Goal: Task Accomplishment & Management: Complete application form

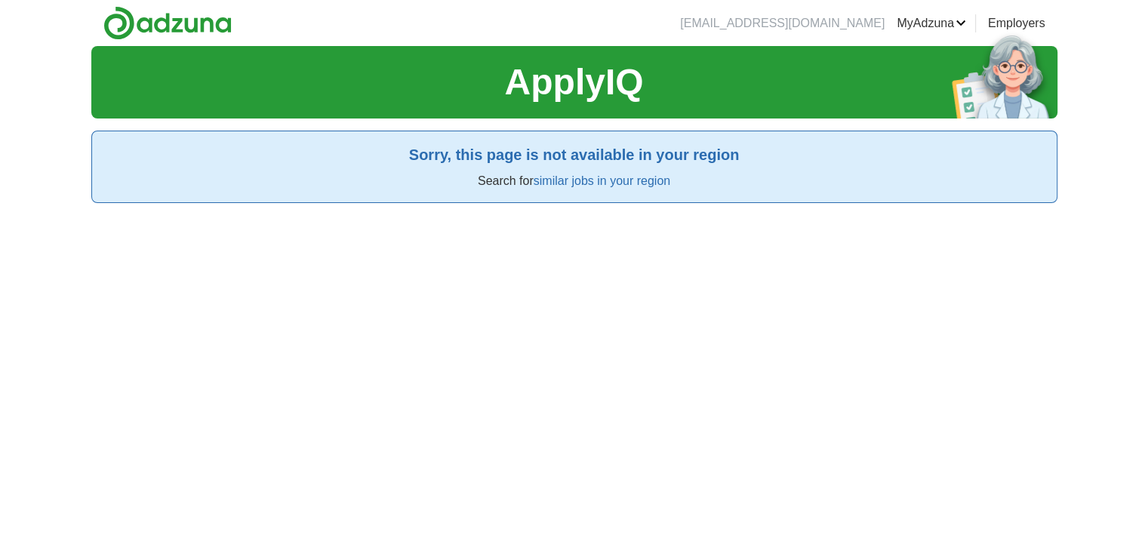
click at [618, 289] on div "ApplyIQ Sorry, this page is not available in your region Search for similar job…" at bounding box center [574, 321] width 966 height 551
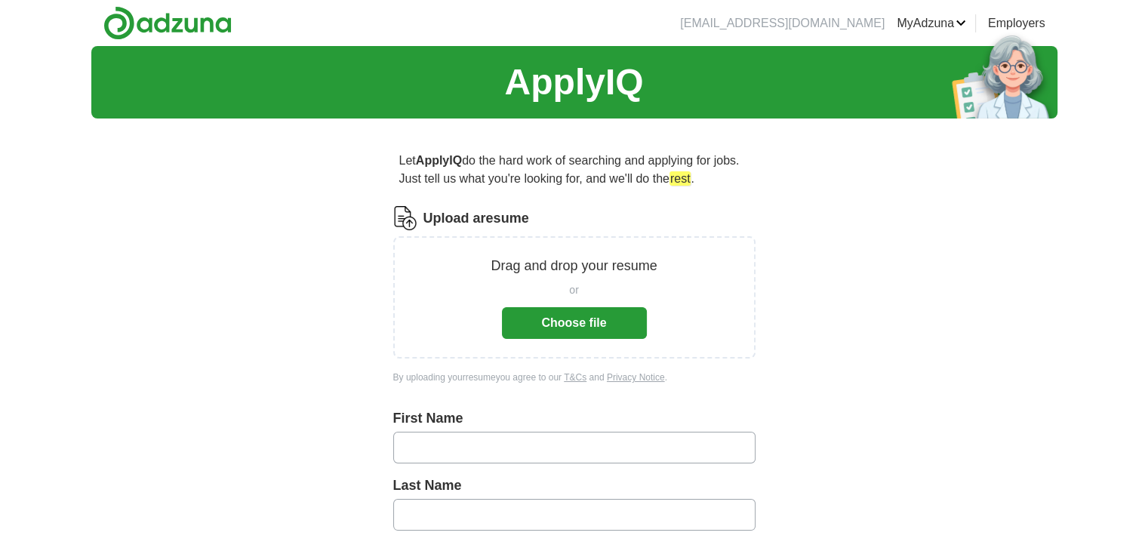
click at [598, 318] on button "Choose file" at bounding box center [574, 323] width 145 height 32
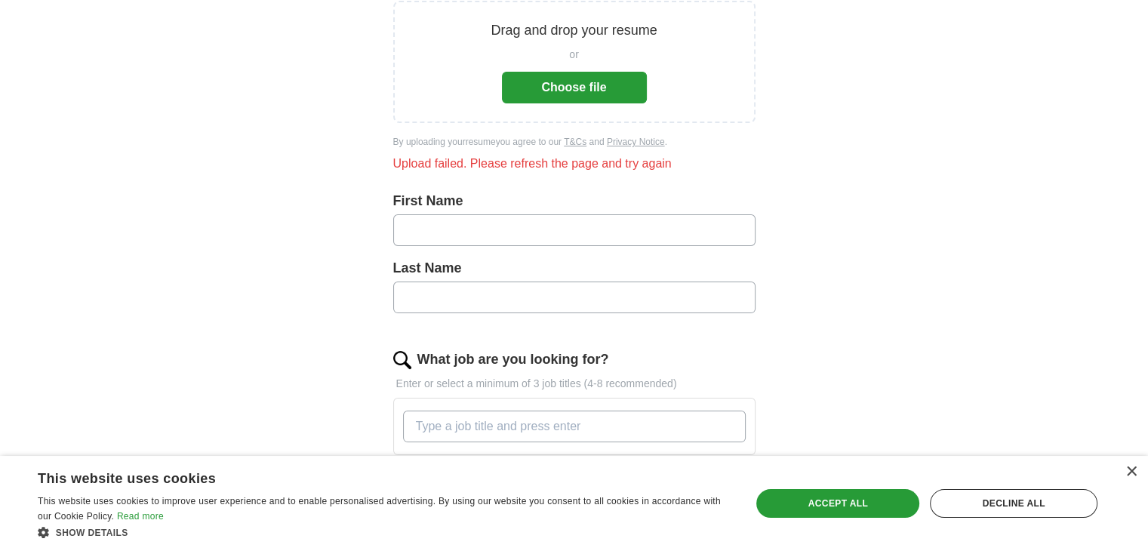
scroll to position [88, 0]
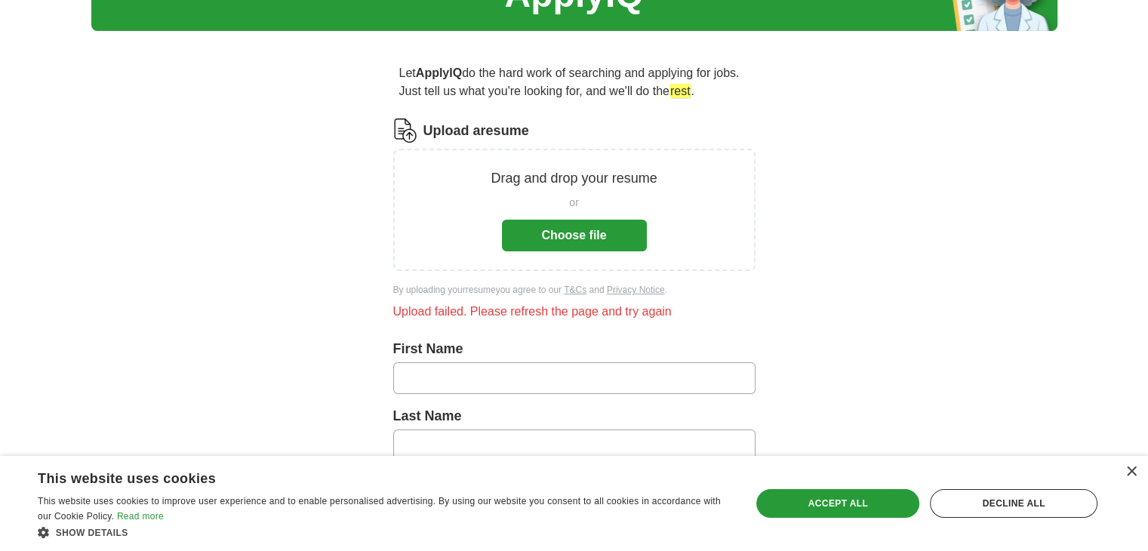
click at [607, 227] on button "Choose file" at bounding box center [574, 236] width 145 height 32
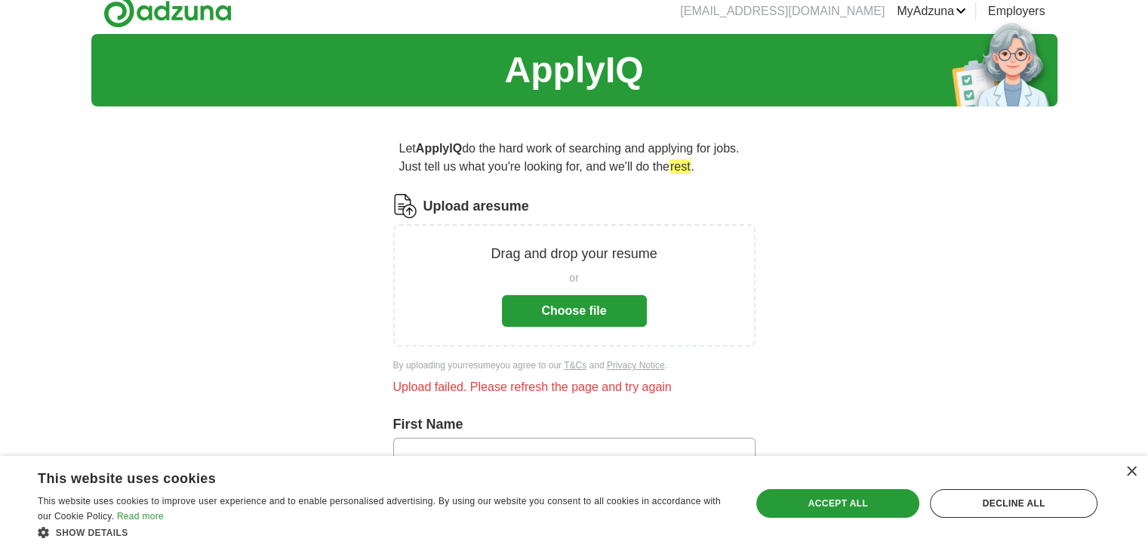
scroll to position [12, 0]
click at [547, 311] on button "Choose file" at bounding box center [574, 311] width 145 height 32
click at [583, 312] on button "Choose file" at bounding box center [574, 311] width 145 height 32
click at [1008, 370] on div "ApplyIQ Let ApplyIQ do the hard work of searching and applying for jobs. Just t…" at bounding box center [574, 519] width 966 height 971
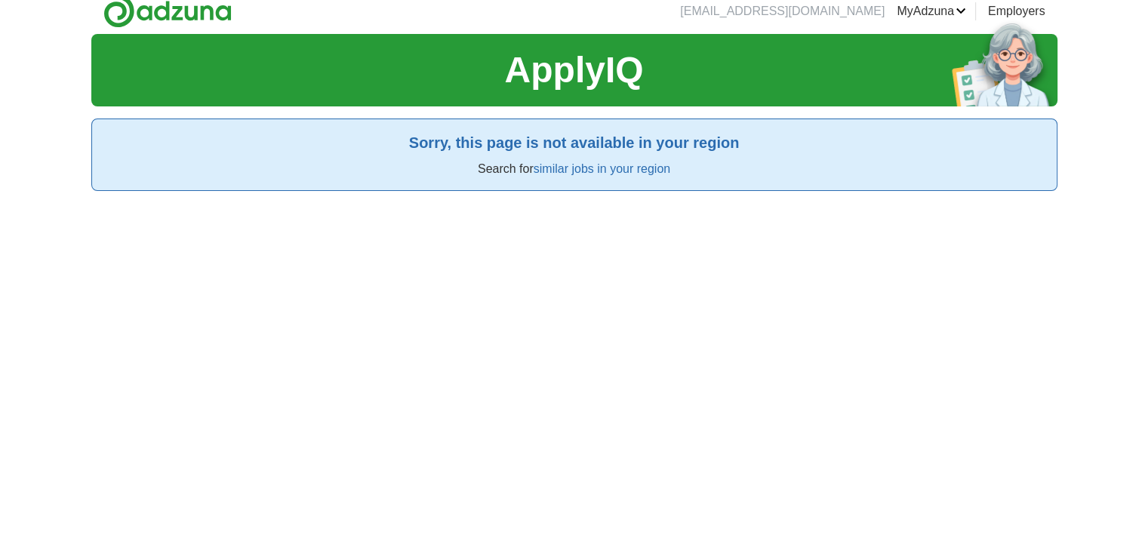
click at [507, 227] on div "ApplyIQ Sorry, this page is not available in your region Search for similar job…" at bounding box center [574, 309] width 966 height 551
click at [0, 66] on div "[EMAIL_ADDRESS][DOMAIN_NAME] [GEOGRAPHIC_DATA] Alerts Favorites Resumes ApplyIQ…" at bounding box center [574, 286] width 1148 height 597
click at [51, 97] on div "[EMAIL_ADDRESS][DOMAIN_NAME] [GEOGRAPHIC_DATA] Alerts Favorites Resumes ApplyIQ…" at bounding box center [574, 286] width 1148 height 597
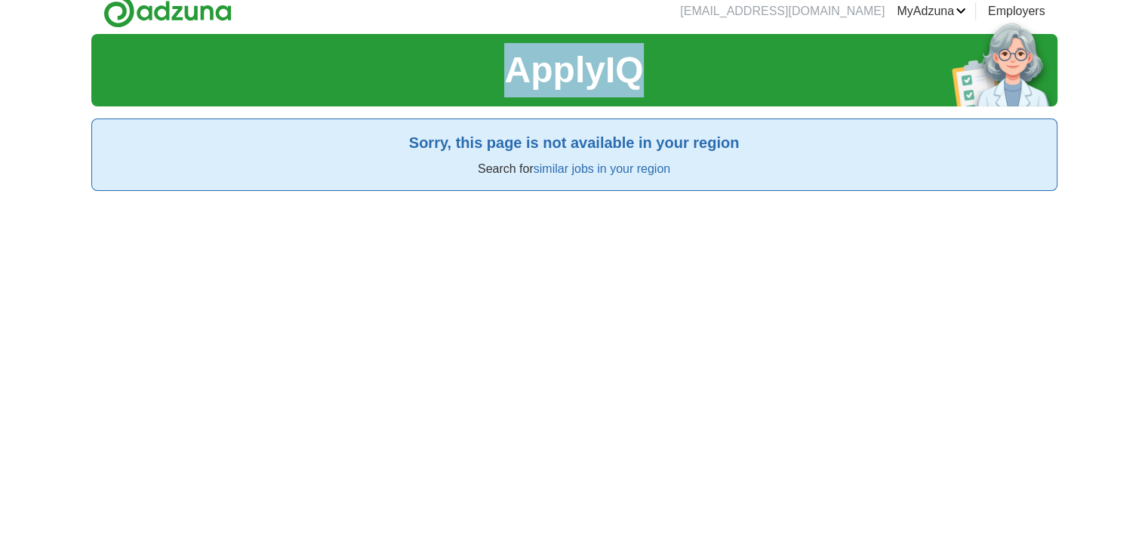
click at [51, 96] on div "[EMAIL_ADDRESS][DOMAIN_NAME] [GEOGRAPHIC_DATA] Alerts Favorites Resumes ApplyIQ…" at bounding box center [574, 286] width 1148 height 597
click at [51, 95] on div "[EMAIL_ADDRESS][DOMAIN_NAME] [GEOGRAPHIC_DATA] Alerts Favorites Resumes ApplyIQ…" at bounding box center [574, 286] width 1148 height 597
click at [52, 95] on div "[EMAIL_ADDRESS][DOMAIN_NAME] [GEOGRAPHIC_DATA] Alerts Favorites Resumes ApplyIQ…" at bounding box center [574, 286] width 1148 height 597
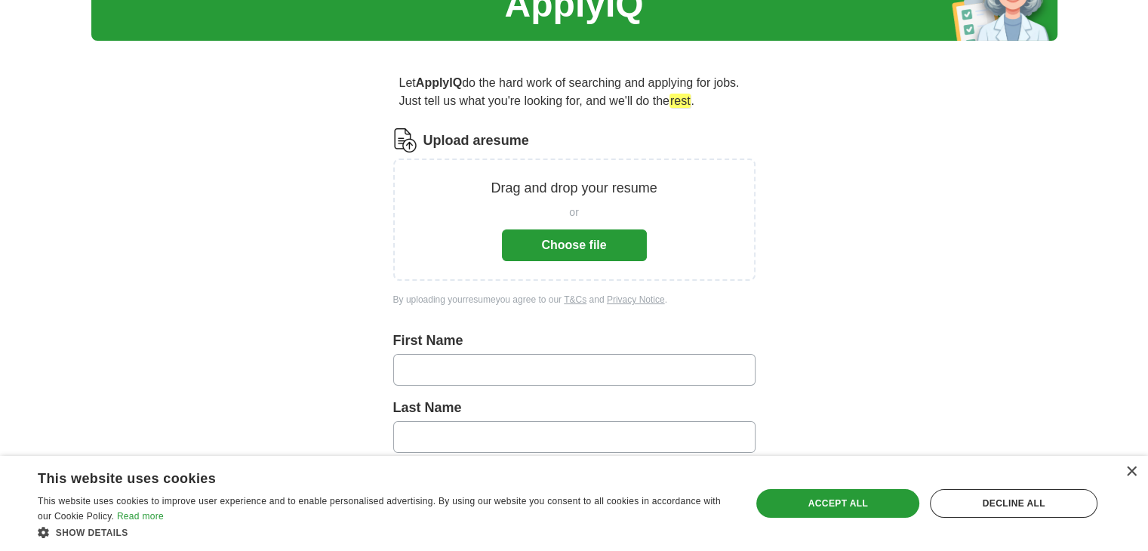
scroll to position [163, 0]
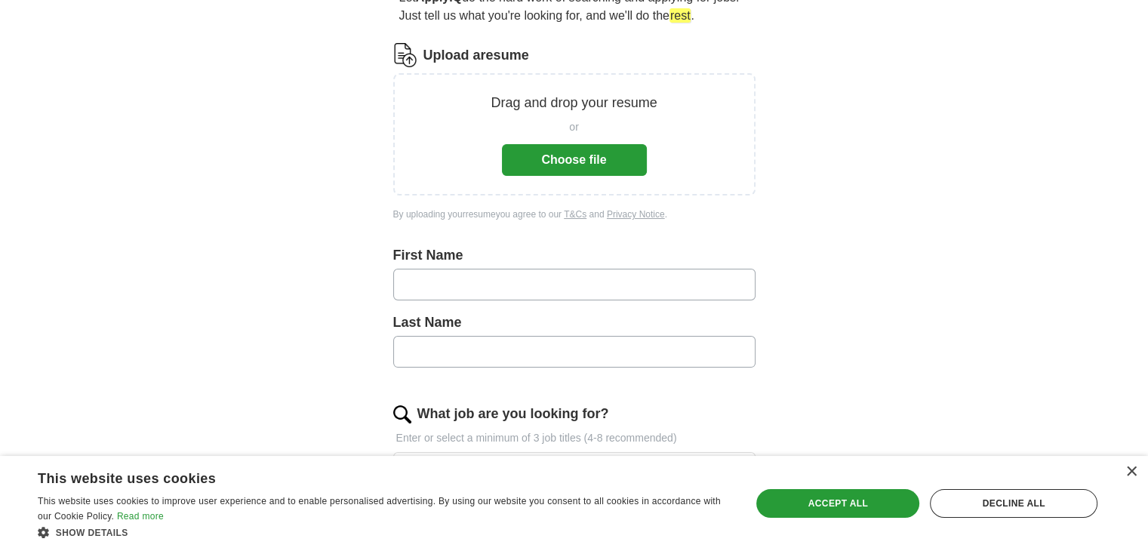
click at [586, 171] on button "Choose file" at bounding box center [574, 160] width 145 height 32
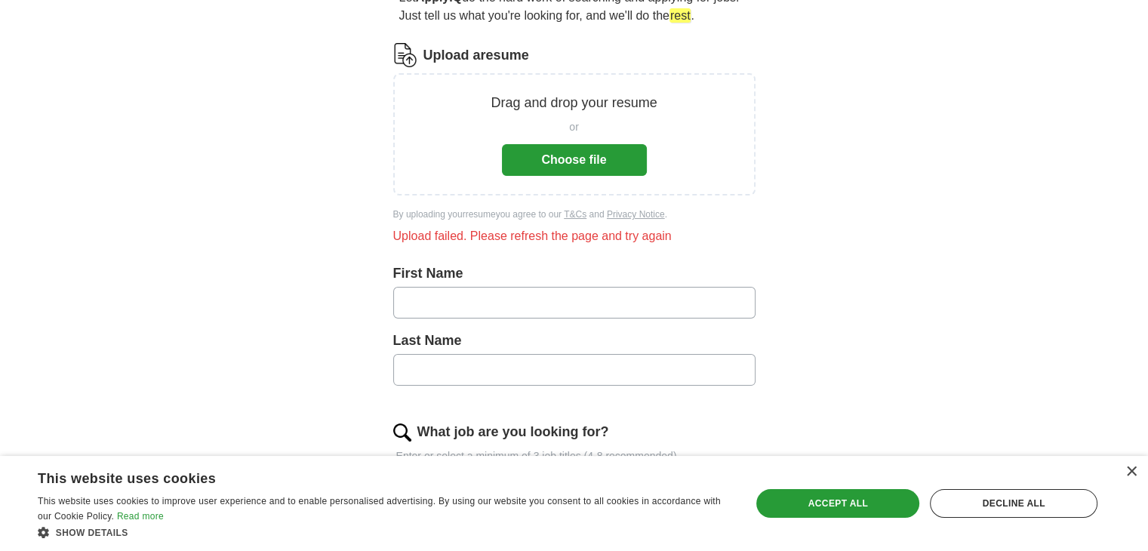
click at [590, 152] on button "Choose file" at bounding box center [574, 160] width 145 height 32
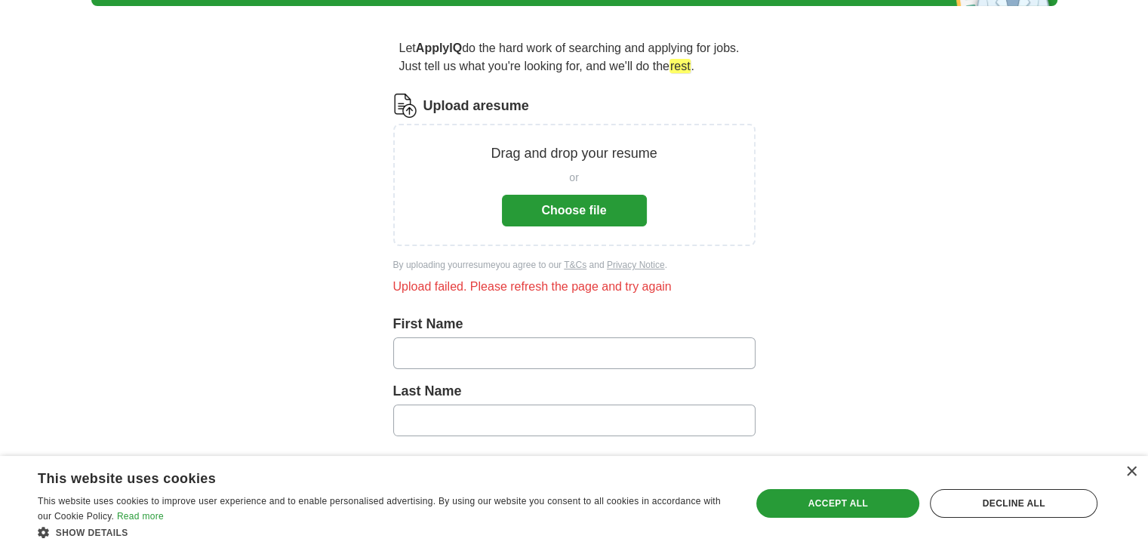
scroll to position [88, 0]
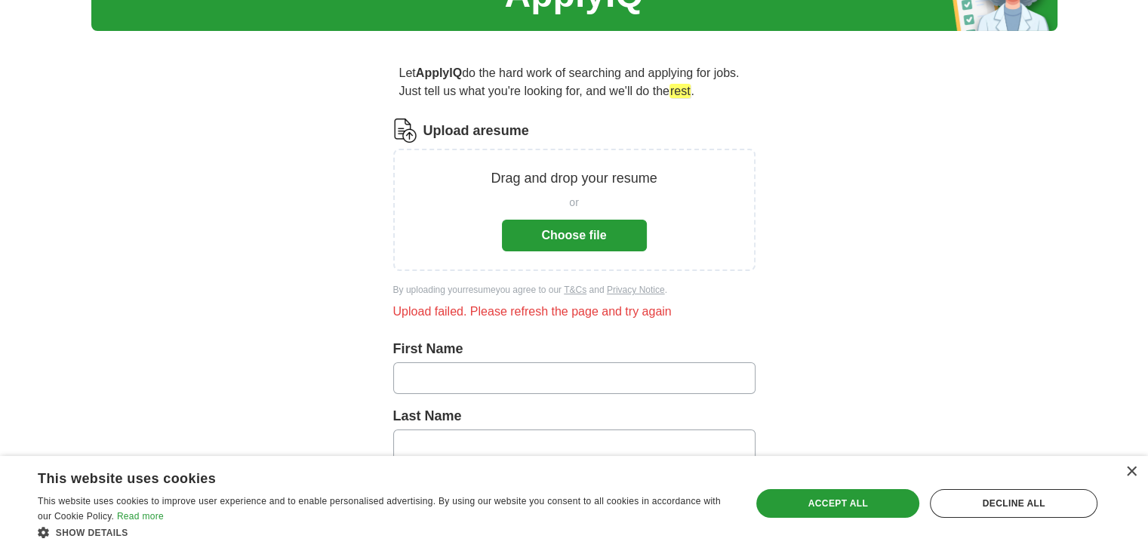
click at [945, 235] on div "ApplyIQ Let ApplyIQ do the hard work of searching and applying for jobs. Just t…" at bounding box center [574, 443] width 966 height 971
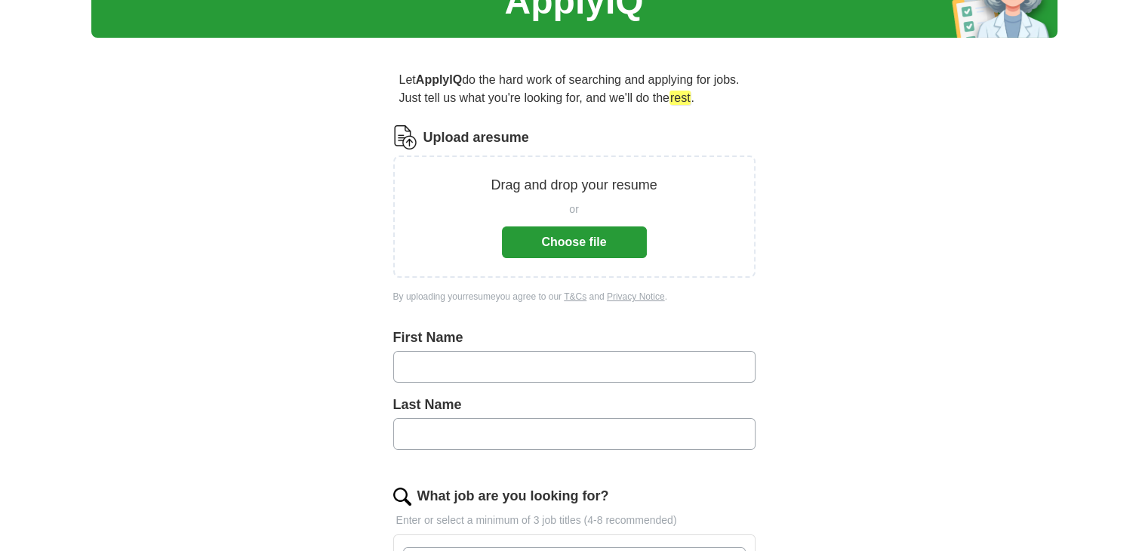
click at [586, 242] on button "Choose file" at bounding box center [574, 242] width 145 height 32
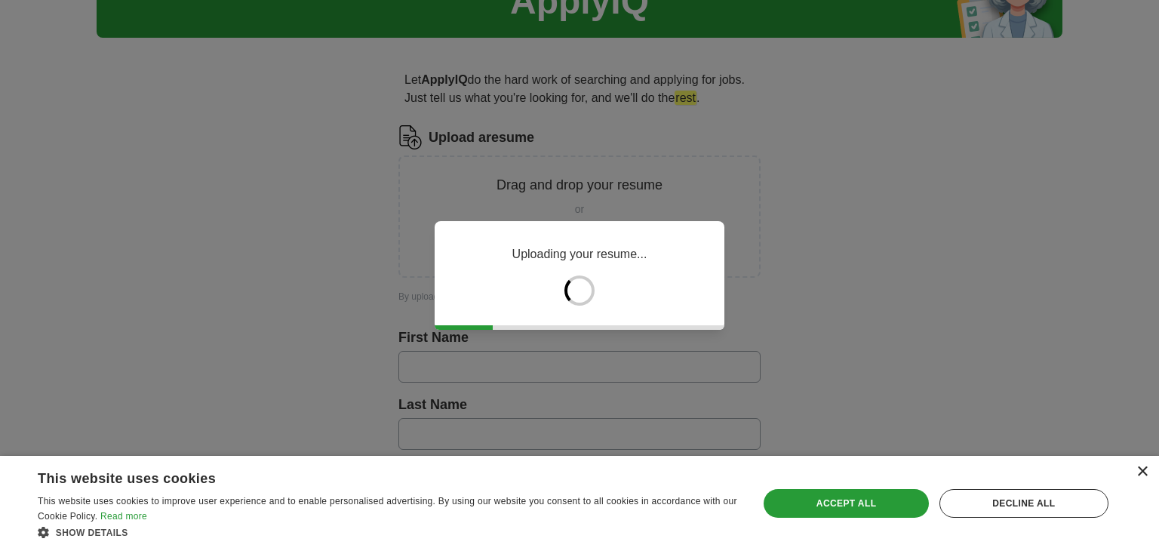
click at [1146, 472] on div "× This website uses cookies This website uses cookies to improve user experienc…" at bounding box center [579, 503] width 1159 height 95
click at [1078, 500] on div "Decline all" at bounding box center [1024, 503] width 169 height 29
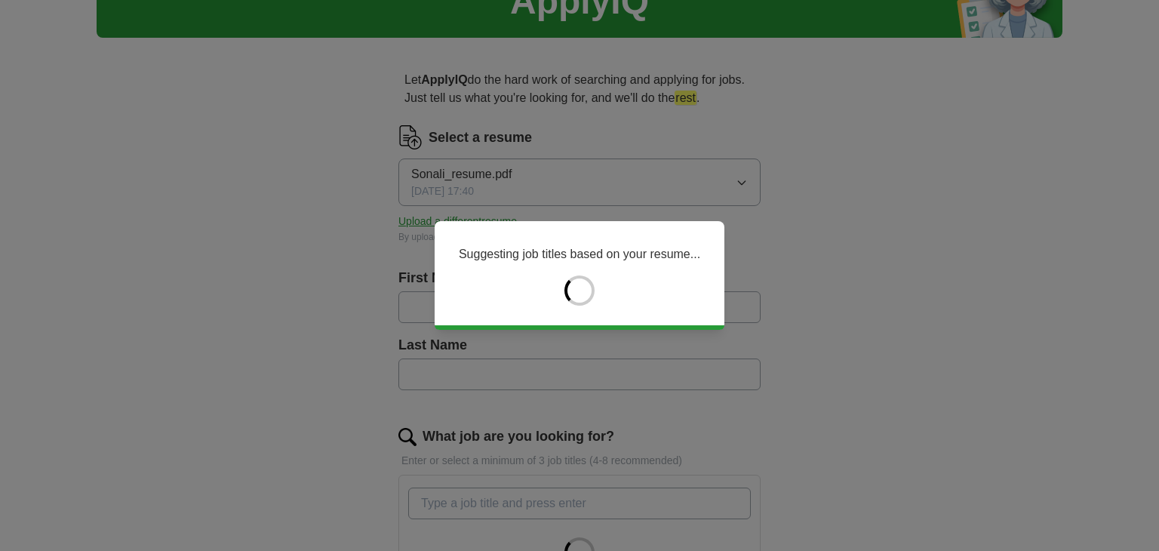
type input "******"
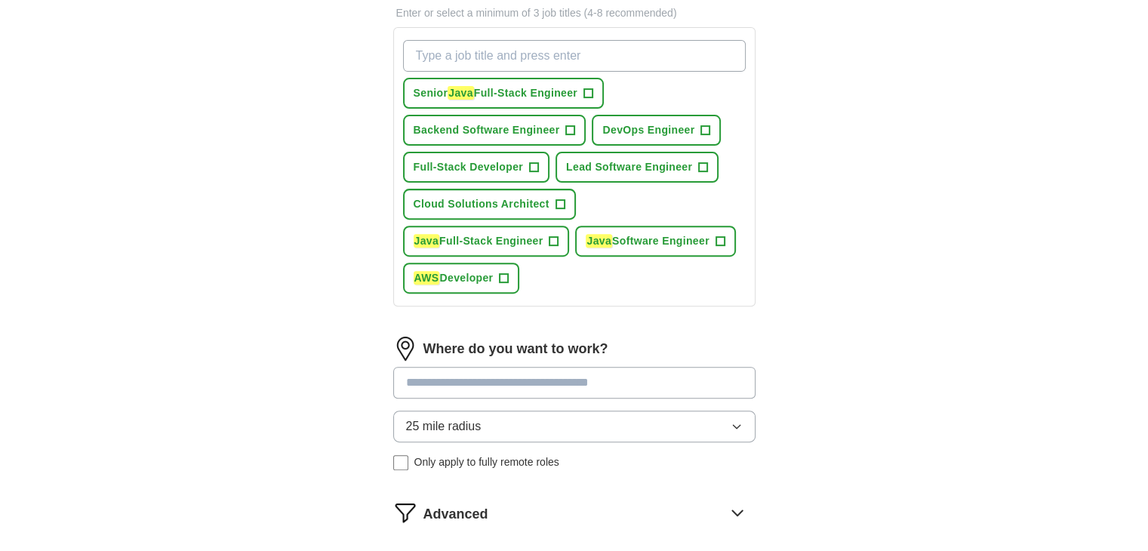
scroll to position [458, 0]
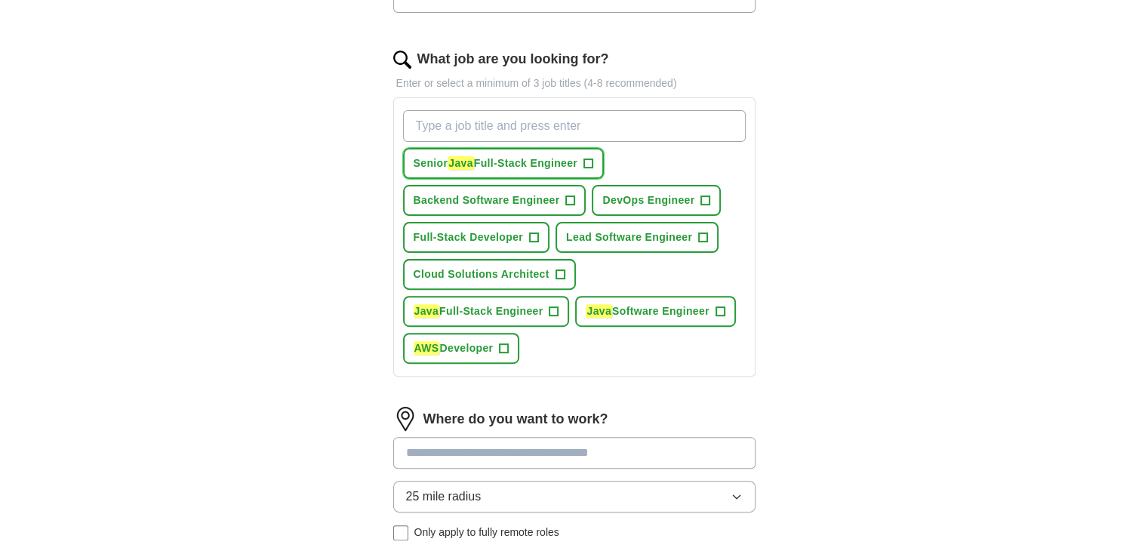
click at [574, 165] on span "Senior Java Full-Stack Engineer" at bounding box center [496, 163] width 165 height 16
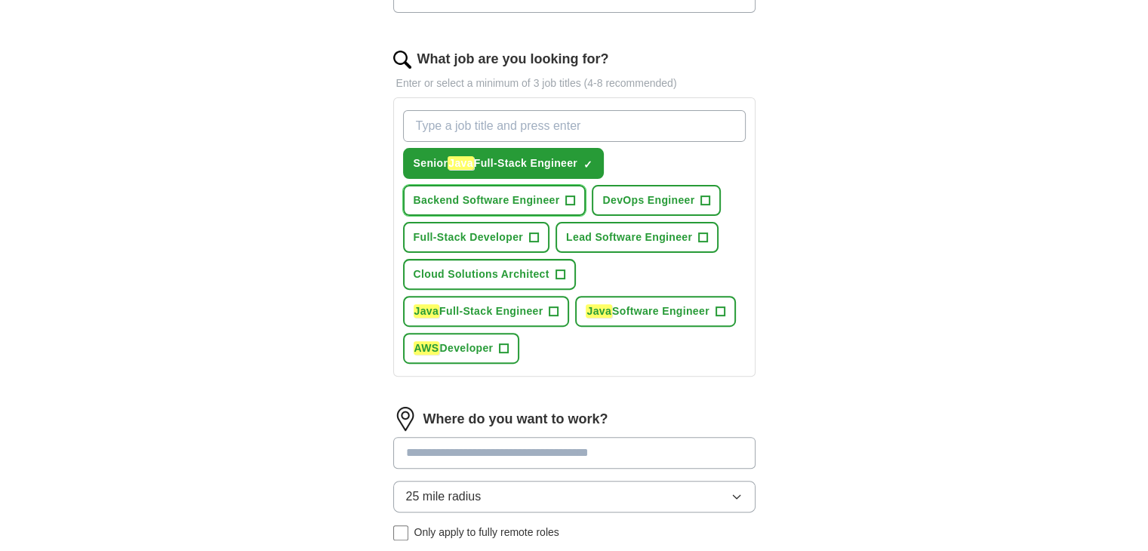
click at [550, 197] on span "Backend Software Engineer" at bounding box center [487, 200] width 146 height 16
click at [520, 229] on span "Full-Stack Developer" at bounding box center [469, 237] width 110 height 16
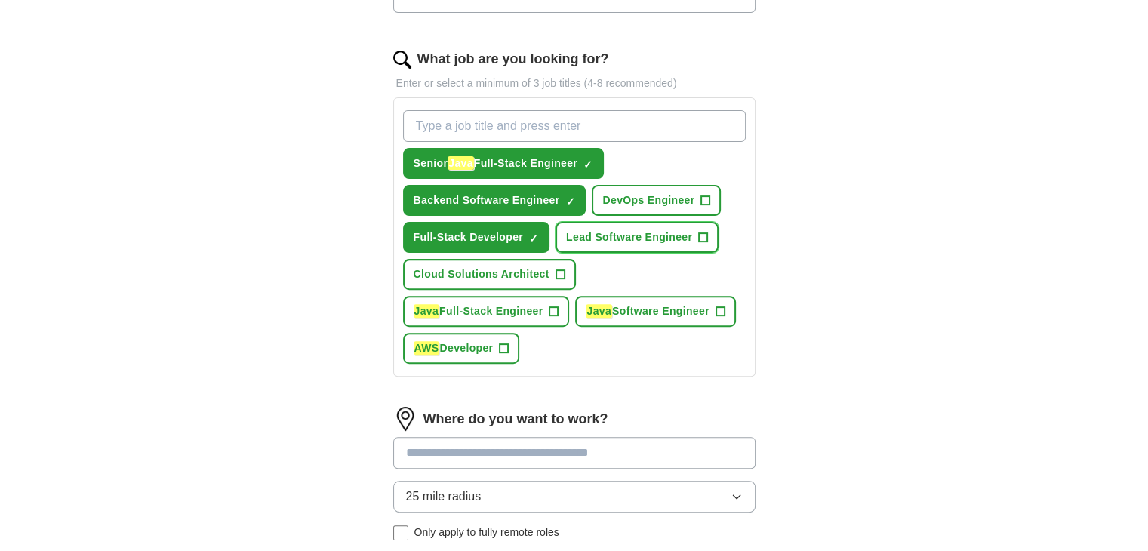
click at [591, 238] on span "Lead Software Engineer" at bounding box center [629, 237] width 126 height 16
click at [510, 306] on span "Java Full-Stack Engineer" at bounding box center [479, 311] width 130 height 16
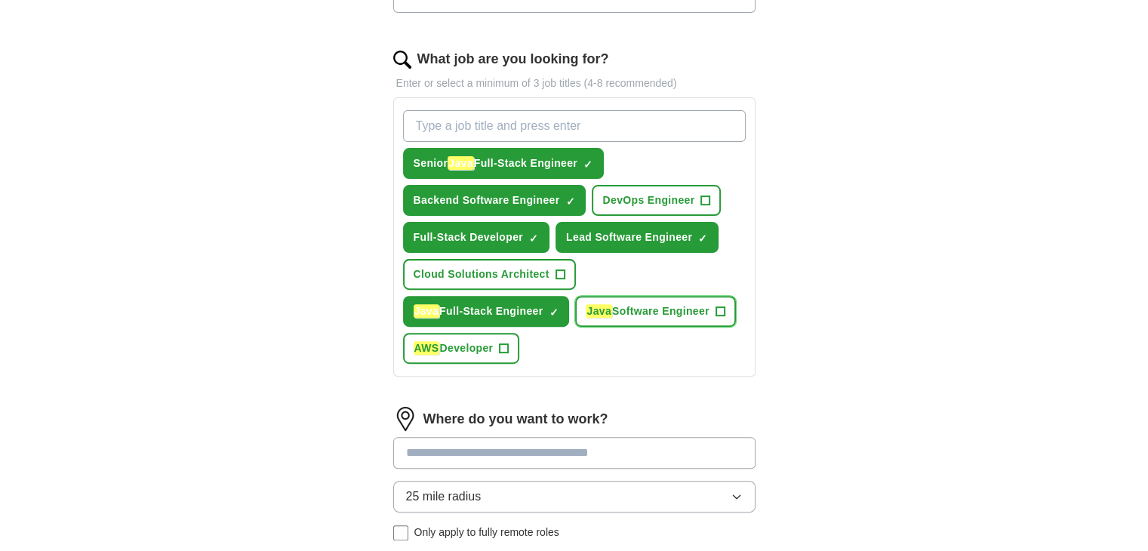
click at [637, 297] on button "Java Software Engineer +" at bounding box center [655, 311] width 160 height 31
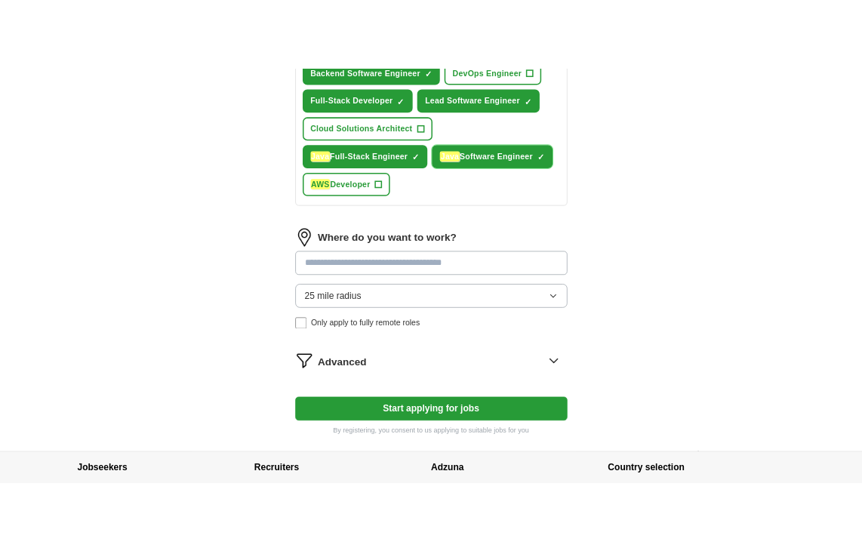
scroll to position [679, 0]
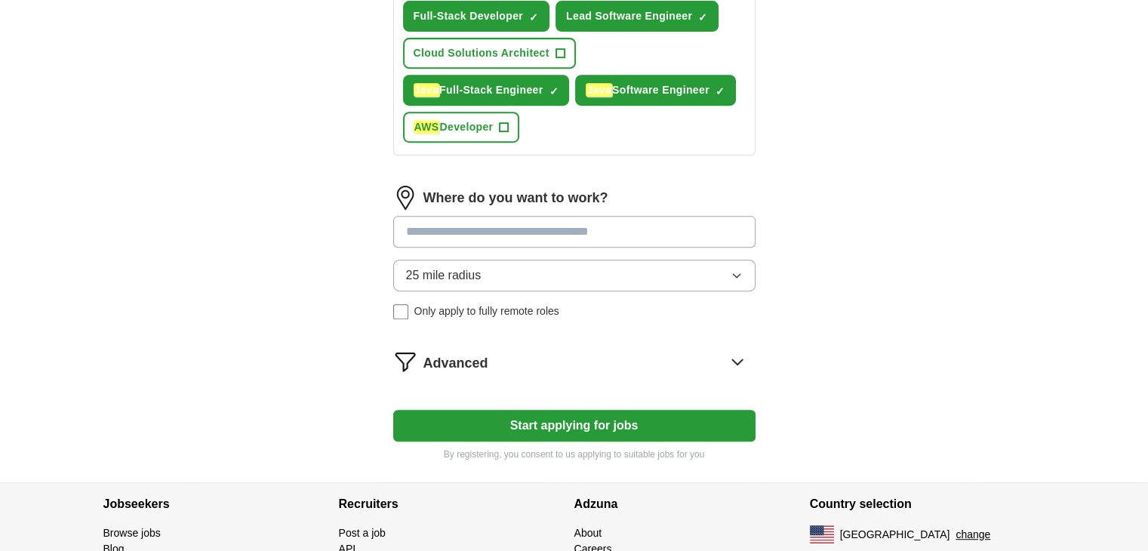
click at [471, 232] on input at bounding box center [574, 232] width 362 height 32
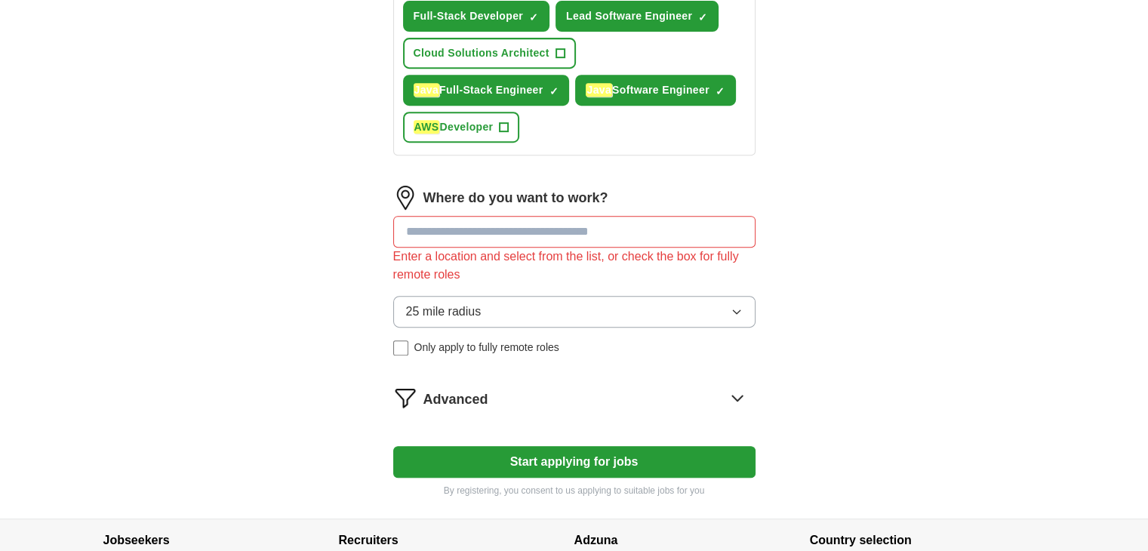
click at [491, 216] on input at bounding box center [574, 232] width 362 height 32
click at [486, 233] on input at bounding box center [574, 232] width 362 height 32
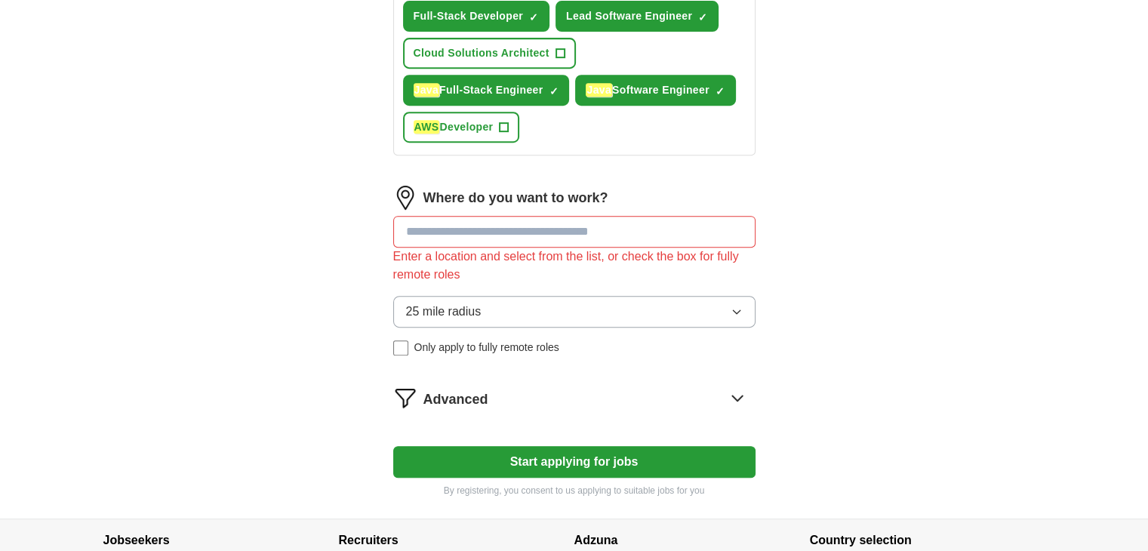
click at [593, 232] on input at bounding box center [574, 232] width 362 height 32
click at [485, 223] on input at bounding box center [574, 232] width 362 height 32
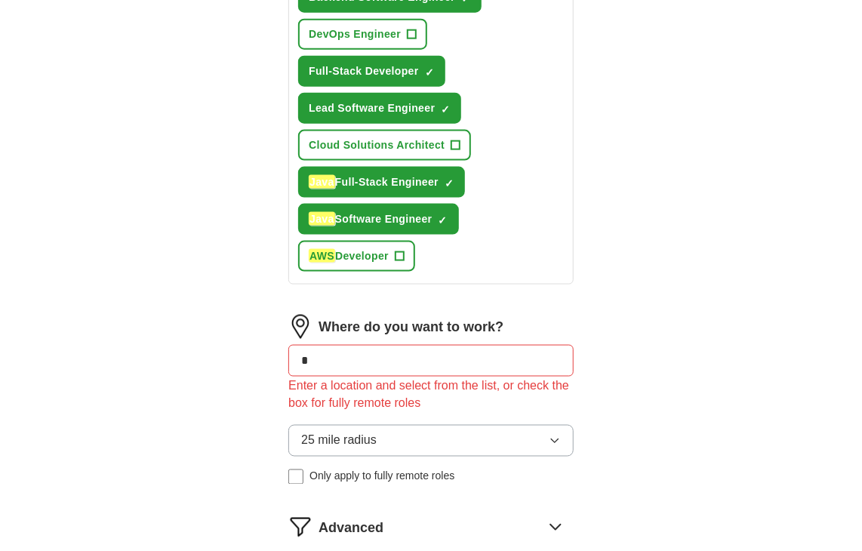
click at [525, 358] on input "*" at bounding box center [430, 361] width 285 height 32
paste input "******"
type input "*******"
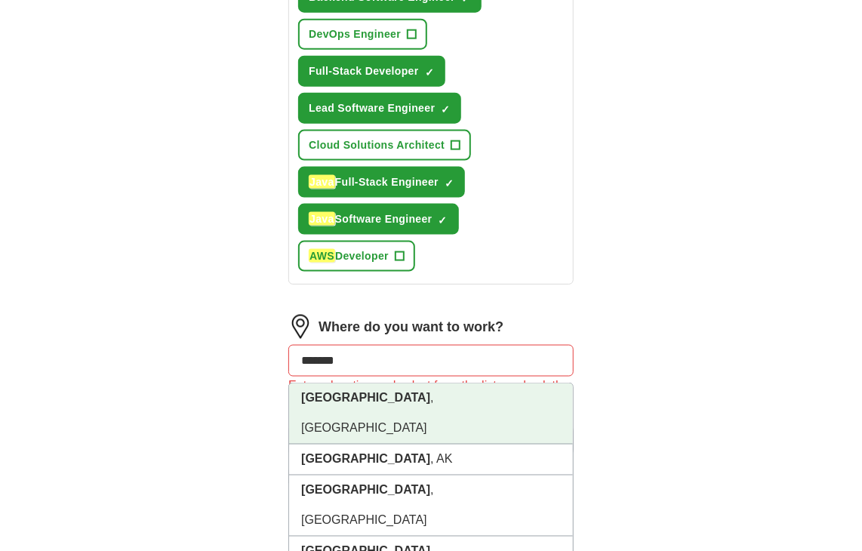
click at [386, 384] on li "Houston , TX" at bounding box center [431, 413] width 284 height 61
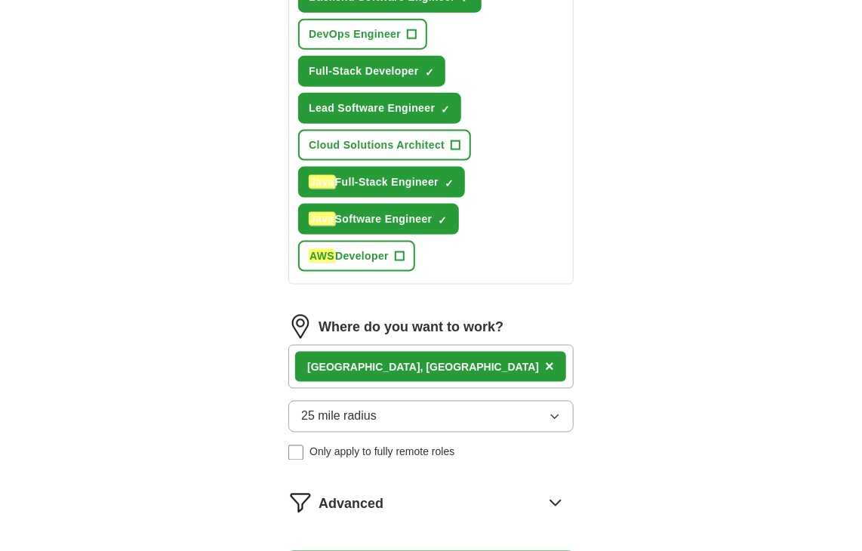
click at [302, 435] on div "25 mile radius Only apply to fully remote roles" at bounding box center [430, 431] width 285 height 60
click at [426, 369] on div "Remote (US) ×" at bounding box center [430, 367] width 285 height 44
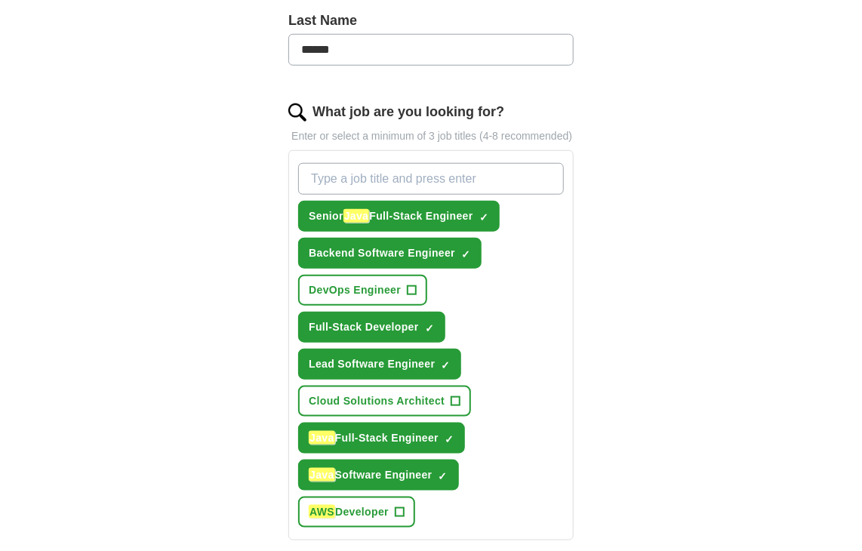
scroll to position [302, 0]
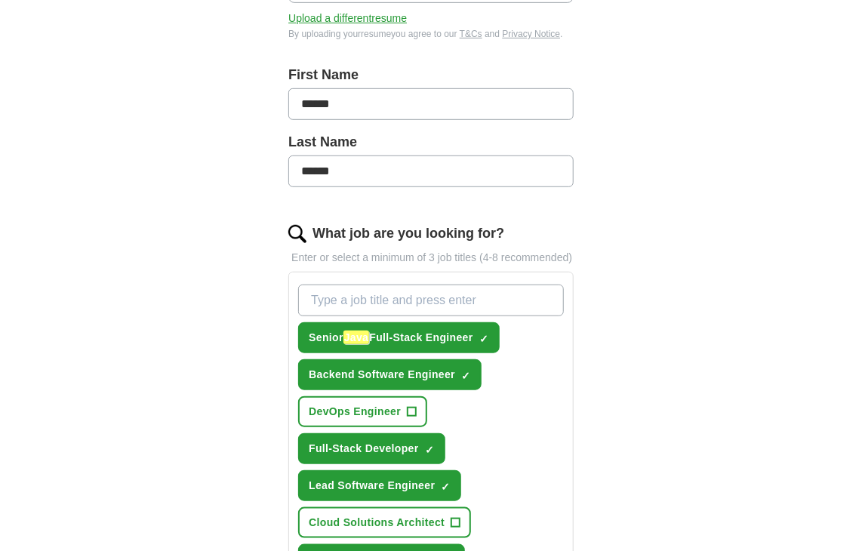
click at [419, 290] on input "What job are you looking for?" at bounding box center [431, 301] width 266 height 32
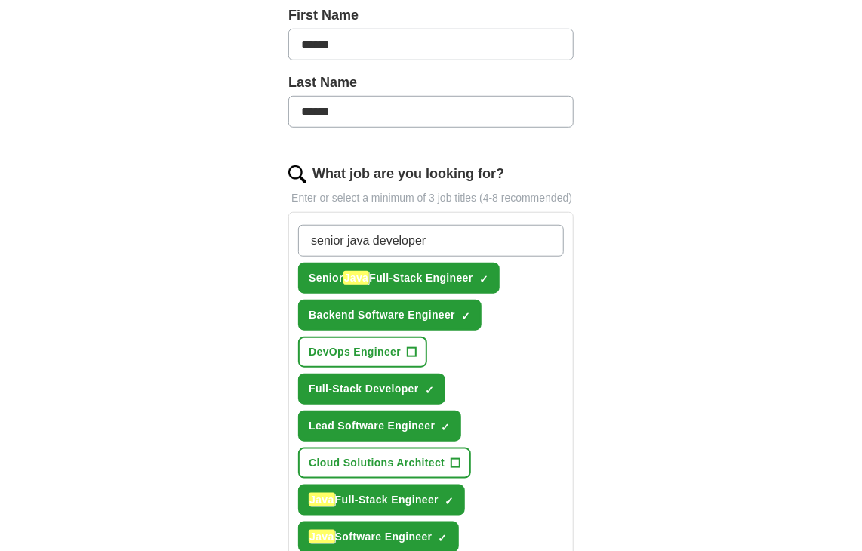
scroll to position [377, 0]
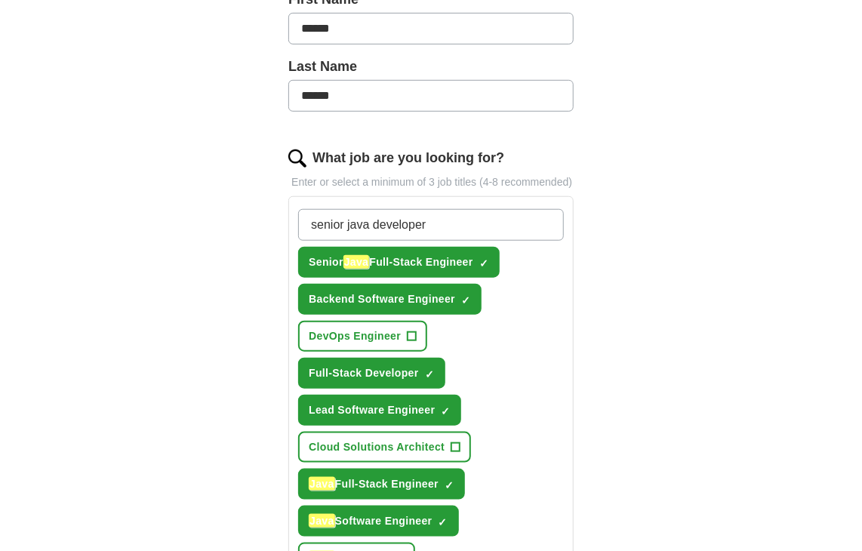
type input "senior java developer"
drag, startPoint x: 616, startPoint y: 251, endPoint x: 620, endPoint y: 244, distance: 8.8
click at [620, 244] on div "Let ApplyIQ do the hard work of searching and applying for jobs. Just tell us w…" at bounding box center [431, 339] width 386 height 1172
click at [433, 225] on input "senior java developer" at bounding box center [431, 225] width 266 height 32
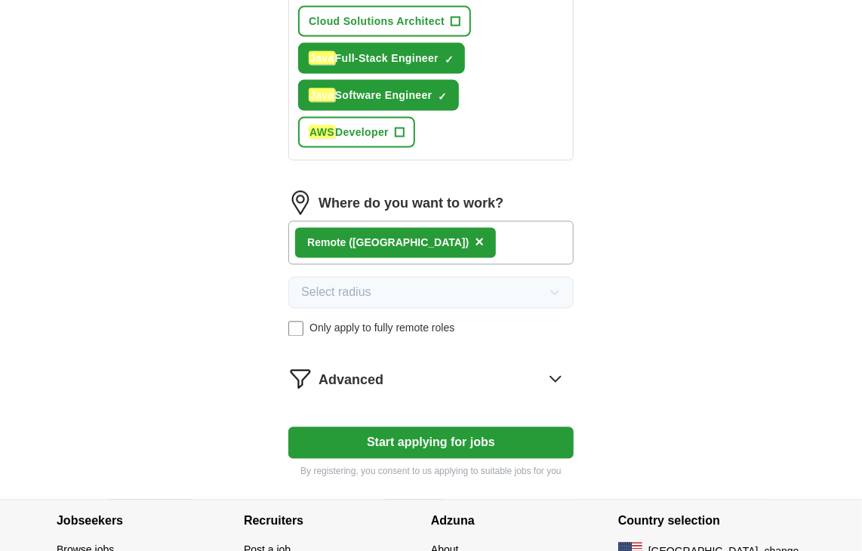
scroll to position [906, 0]
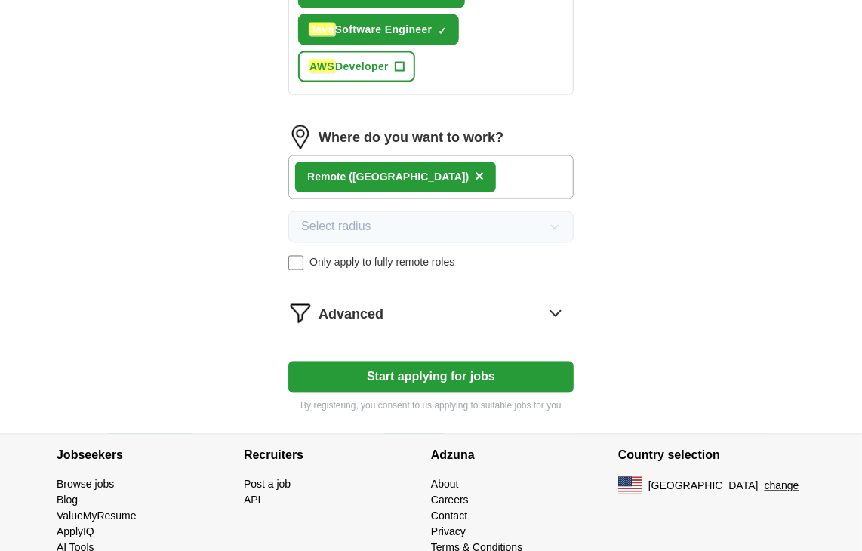
click at [392, 306] on div "Advanced" at bounding box center [445, 313] width 255 height 24
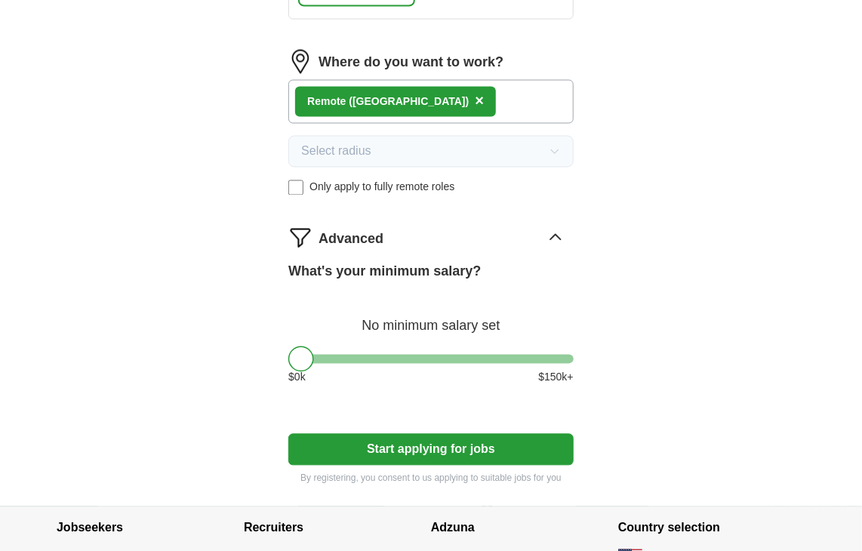
scroll to position [1057, 0]
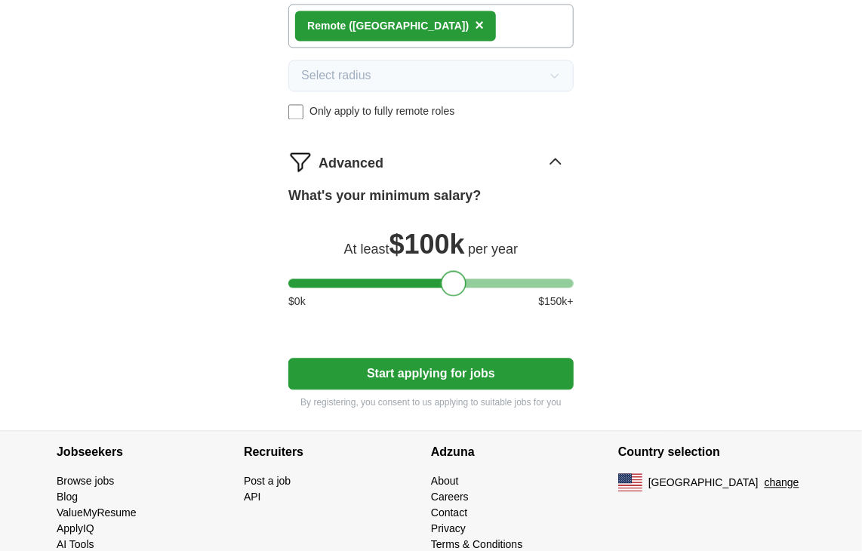
drag, startPoint x: 312, startPoint y: 281, endPoint x: 454, endPoint y: 314, distance: 144.8
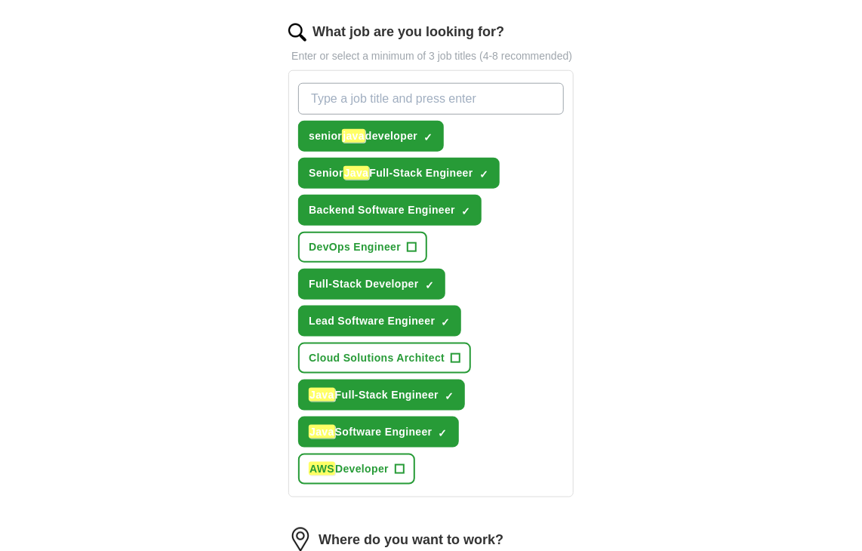
scroll to position [453, 0]
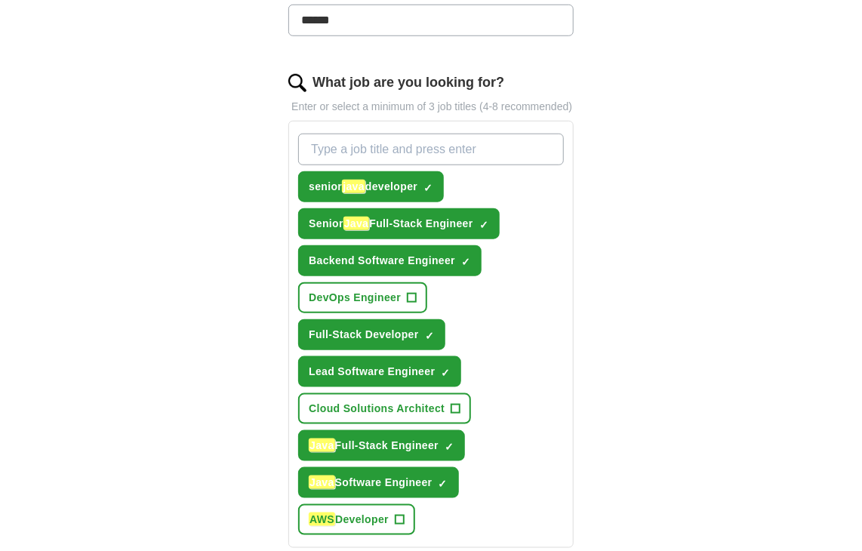
click at [463, 143] on input "What job are you looking for?" at bounding box center [431, 150] width 266 height 32
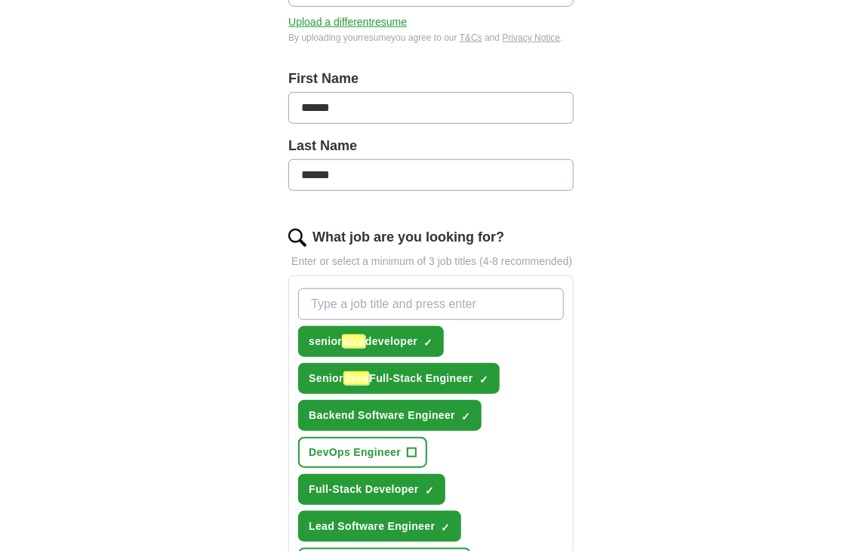
scroll to position [226, 0]
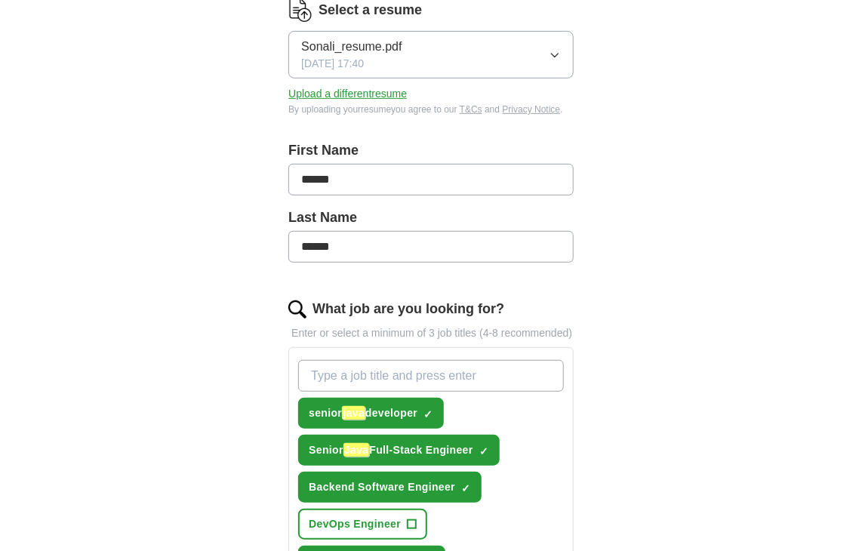
click at [431, 379] on input "What job are you looking for?" at bounding box center [431, 376] width 266 height 32
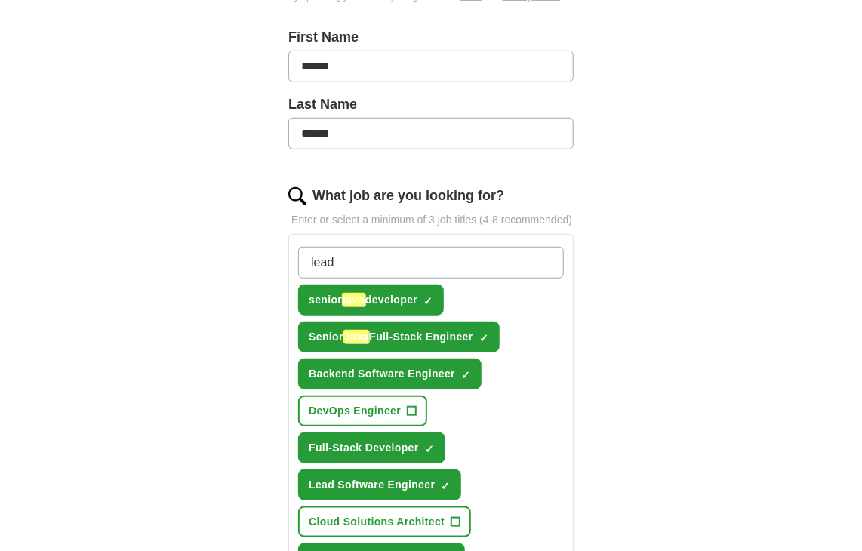
scroll to position [377, 0]
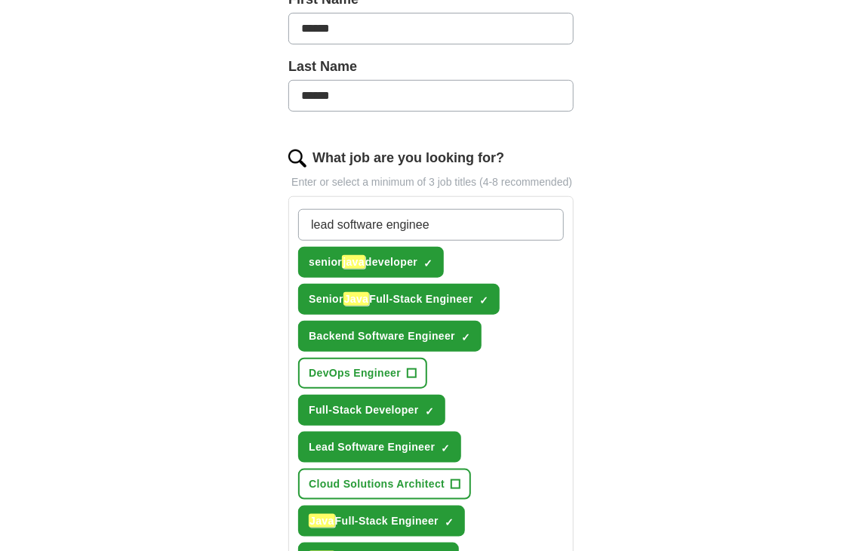
type input "lead software engineer"
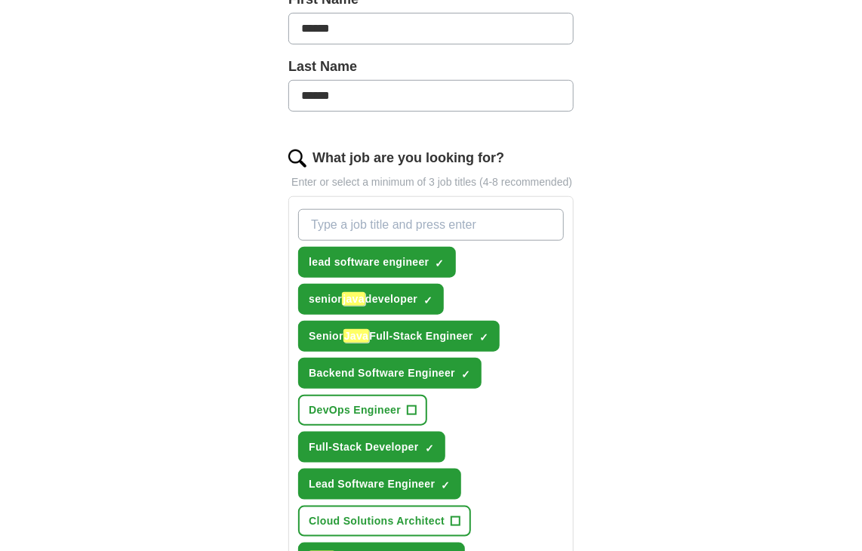
click at [431, 222] on input "What job are you looking for?" at bounding box center [431, 225] width 266 height 32
click at [432, 223] on input "What job are you looking for?" at bounding box center [431, 225] width 266 height 32
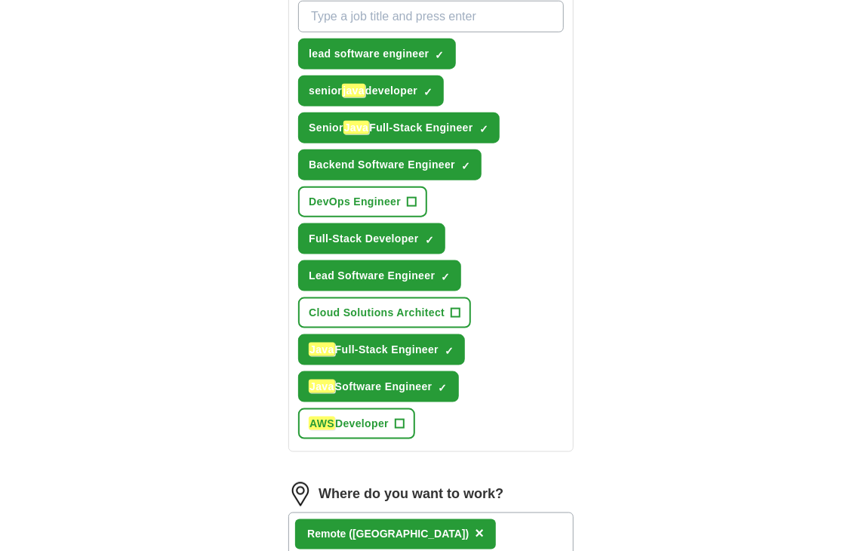
scroll to position [453, 0]
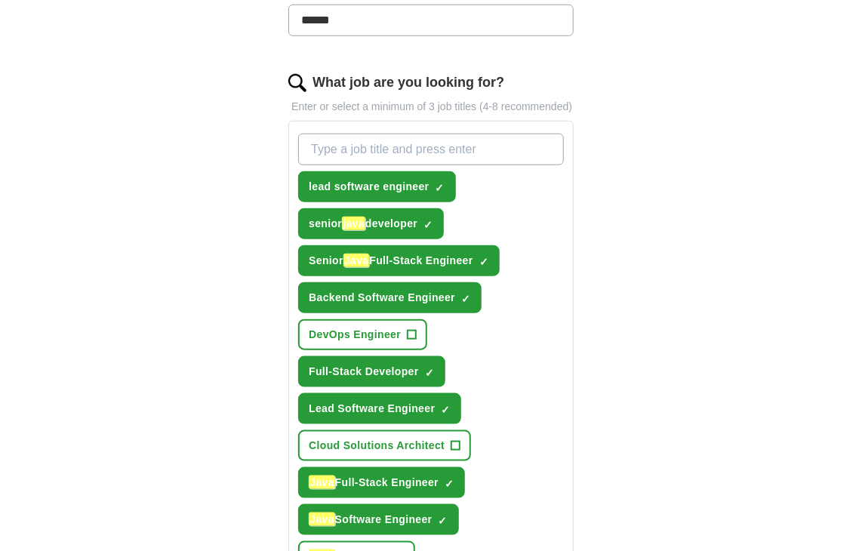
click at [212, 265] on div "ApplyIQ Let ApplyIQ do the hard work of searching and applying for jobs. Just t…" at bounding box center [431, 332] width 773 height 1478
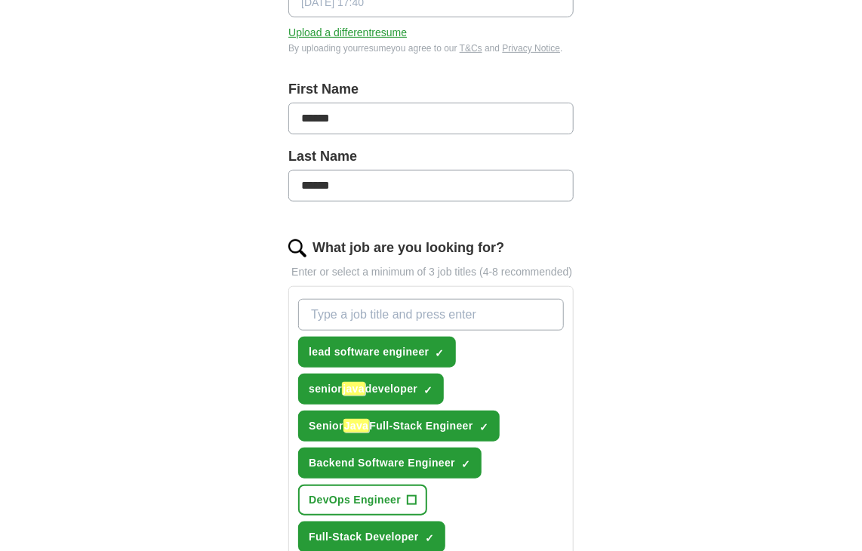
scroll to position [287, 0]
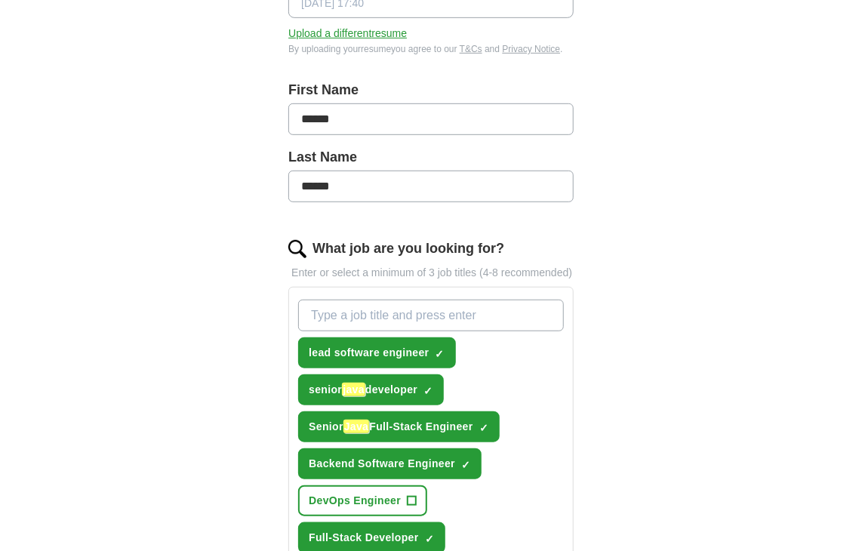
click at [377, 312] on input "What job are you looking for?" at bounding box center [431, 316] width 266 height 32
click at [355, 306] on input "lead" at bounding box center [431, 316] width 266 height 32
click at [411, 315] on input "lead" at bounding box center [431, 316] width 266 height 32
type input "lead java"
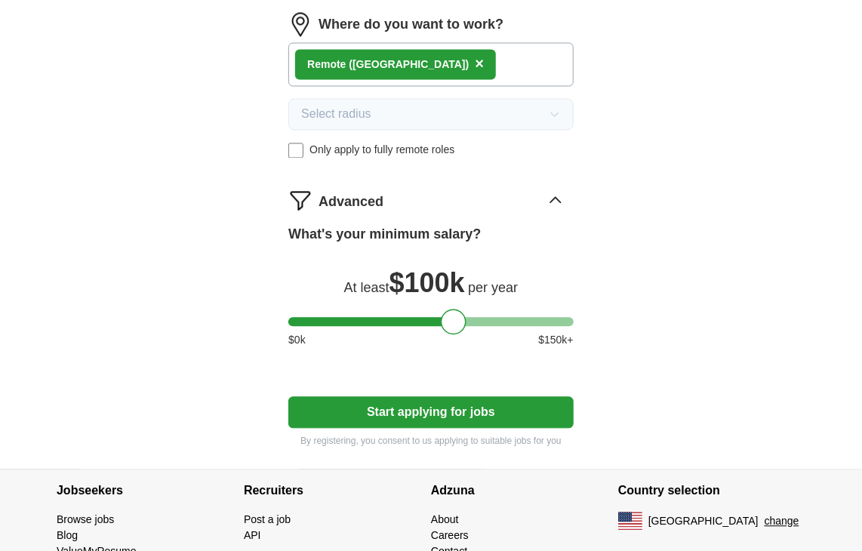
scroll to position [1117, 0]
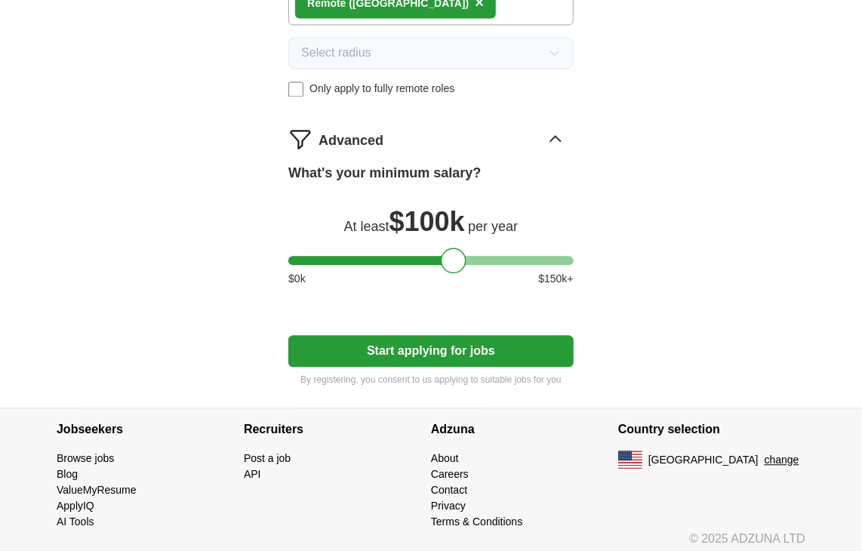
click at [448, 355] on button "Start applying for jobs" at bounding box center [430, 351] width 285 height 32
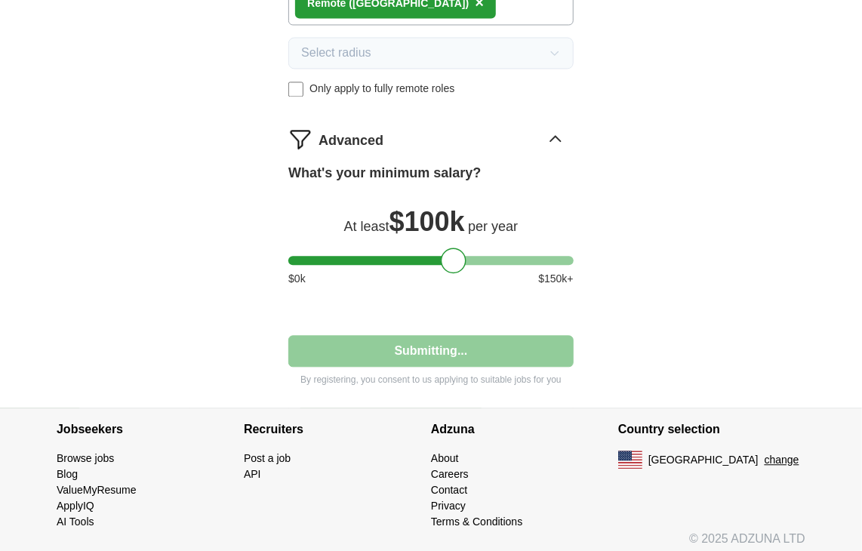
scroll to position [1041, 0]
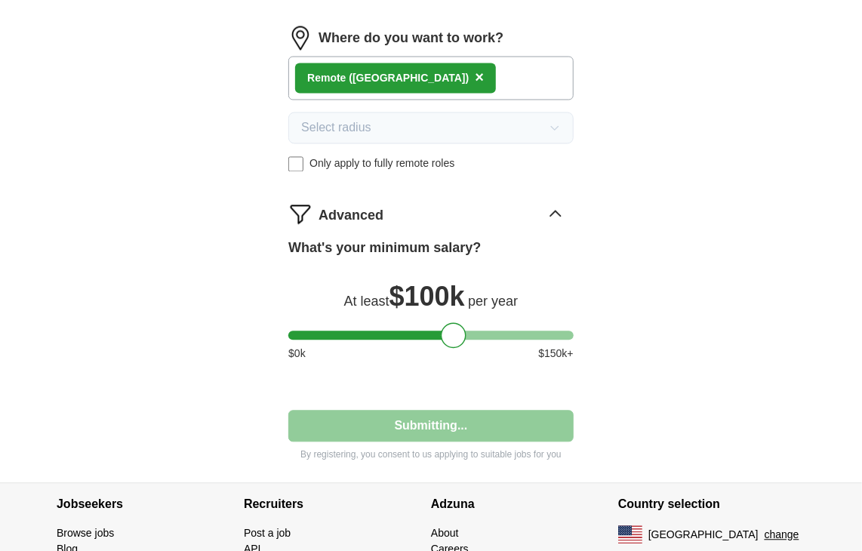
select select "**"
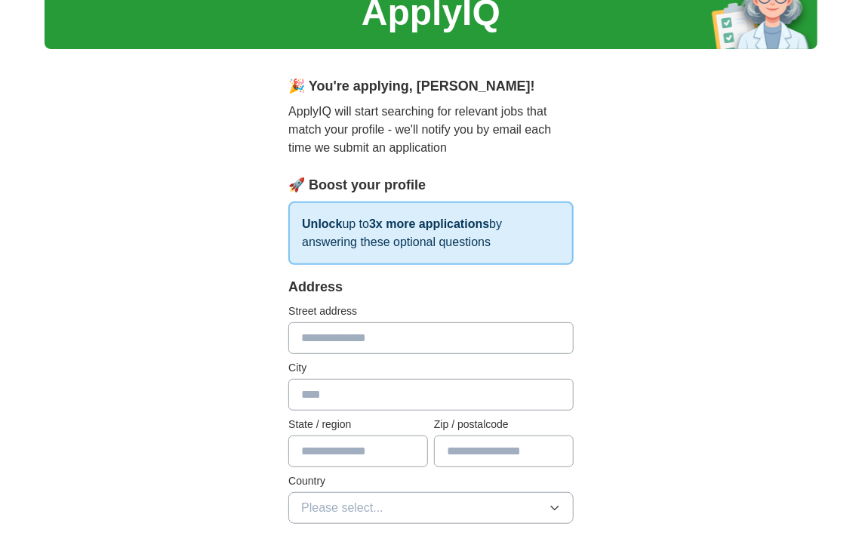
scroll to position [151, 0]
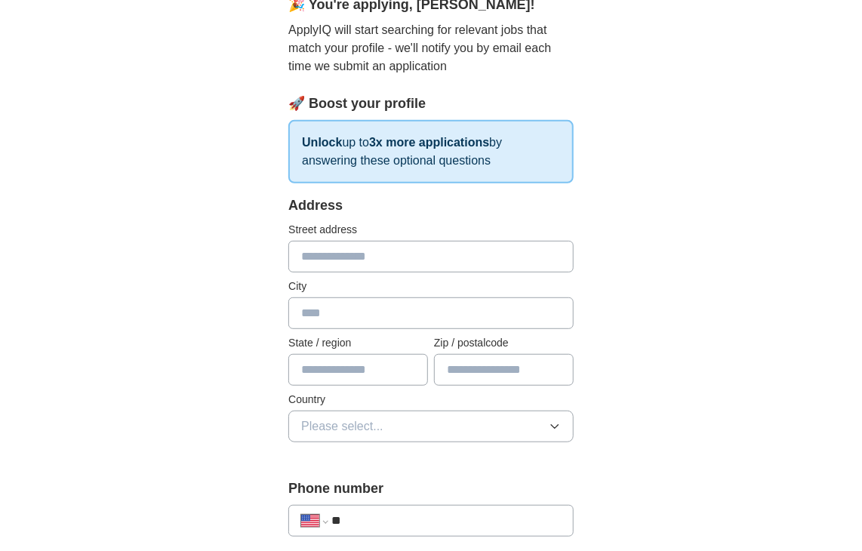
drag, startPoint x: 344, startPoint y: 263, endPoint x: 358, endPoint y: 271, distance: 16.6
click at [344, 263] on input "text" at bounding box center [430, 257] width 285 height 32
type input "*******"
type input "*****"
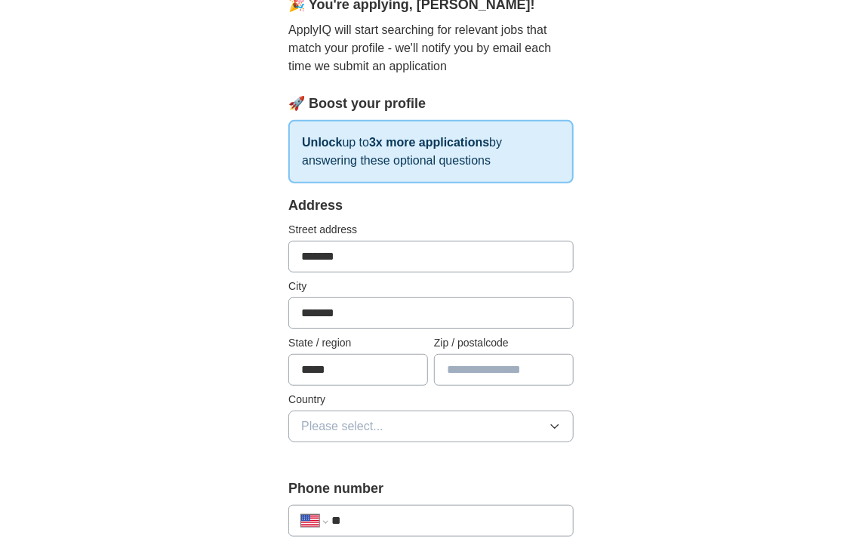
type input "*****"
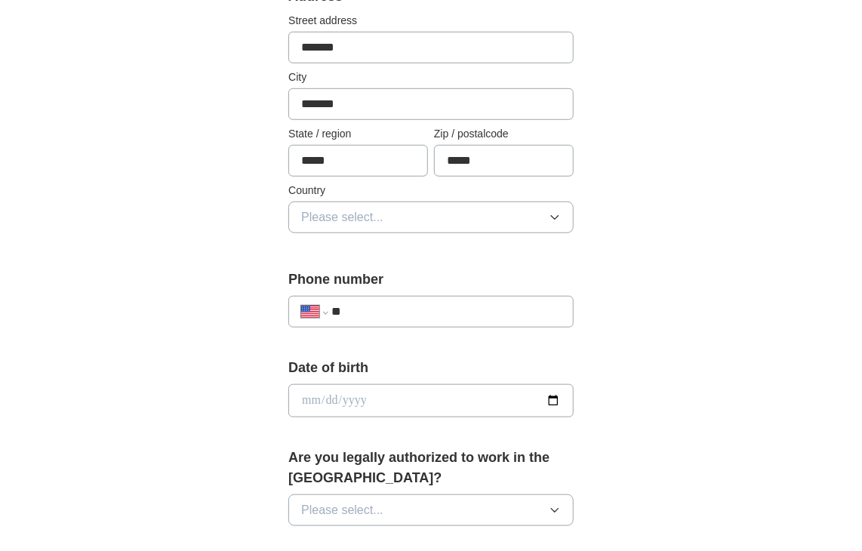
scroll to position [453, 0]
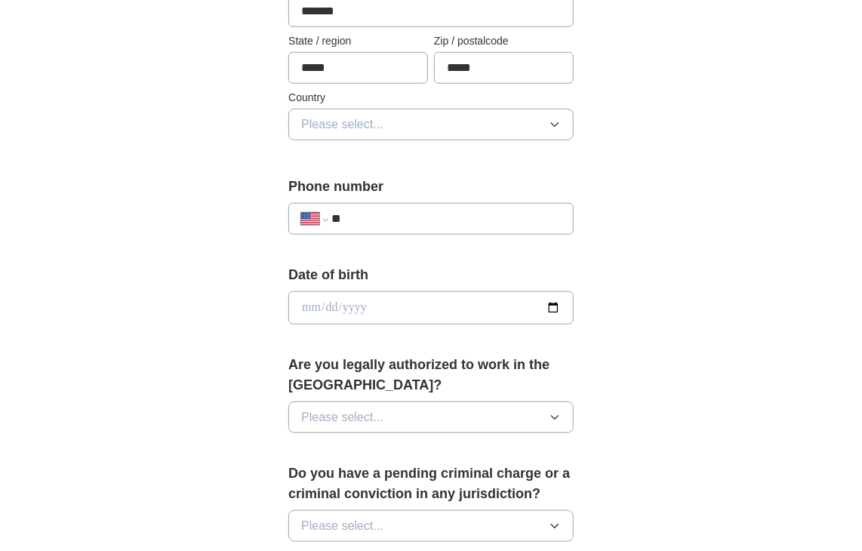
click at [358, 125] on span "Please select..." at bounding box center [342, 124] width 82 height 18
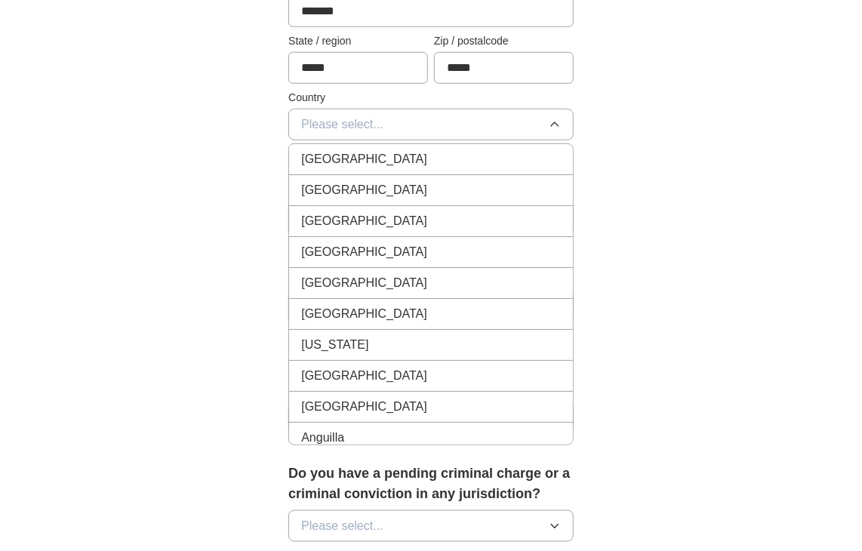
click at [374, 184] on div "United States" at bounding box center [431, 190] width 260 height 18
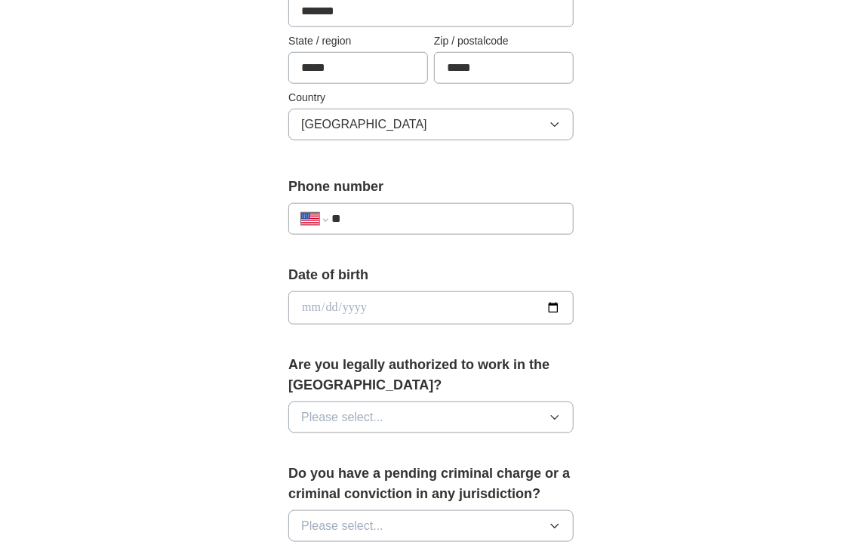
click at [514, 210] on input "**" at bounding box center [445, 219] width 229 height 18
click at [471, 205] on div "**********" at bounding box center [430, 219] width 285 height 32
click at [510, 206] on div "**********" at bounding box center [430, 219] width 285 height 32
click at [509, 211] on input "**" at bounding box center [445, 219] width 229 height 18
paste input "**********"
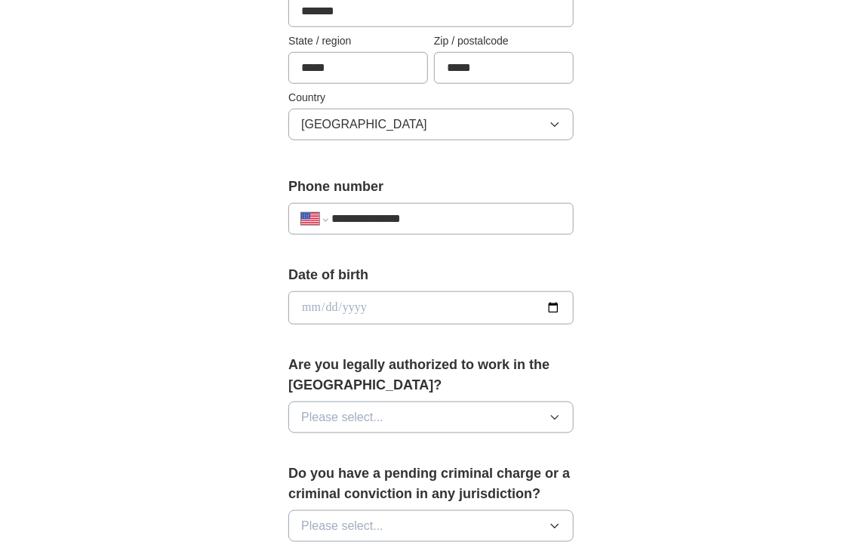
type input "**********"
click at [658, 208] on div "**********" at bounding box center [431, 289] width 773 height 1392
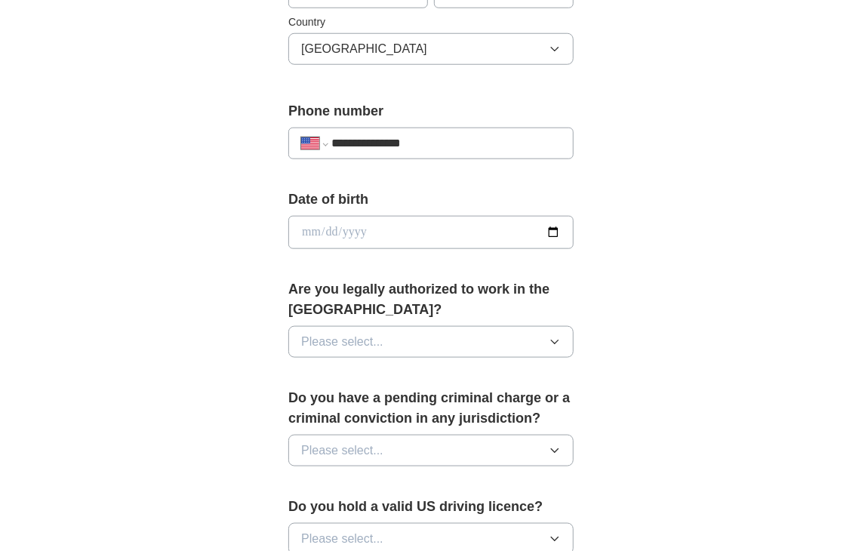
click at [555, 227] on input "date" at bounding box center [430, 232] width 285 height 33
type input "**********"
click at [586, 327] on div "**********" at bounding box center [431, 256] width 386 height 1308
click at [492, 340] on button "Please select..." at bounding box center [430, 342] width 285 height 32
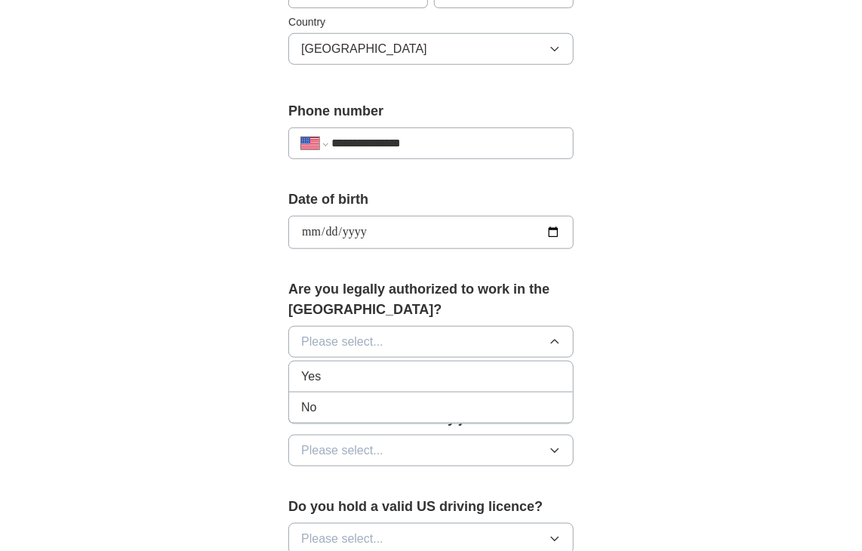
click at [424, 383] on li "Yes" at bounding box center [431, 376] width 284 height 31
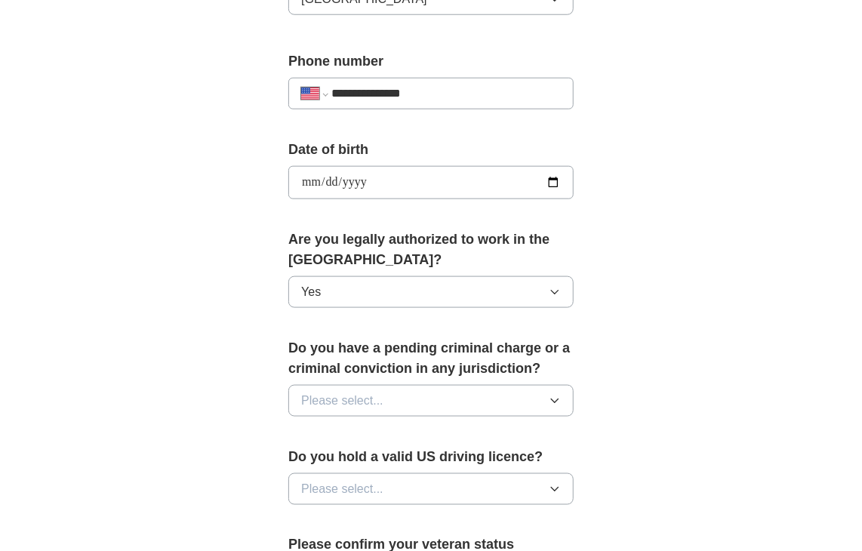
scroll to position [604, 0]
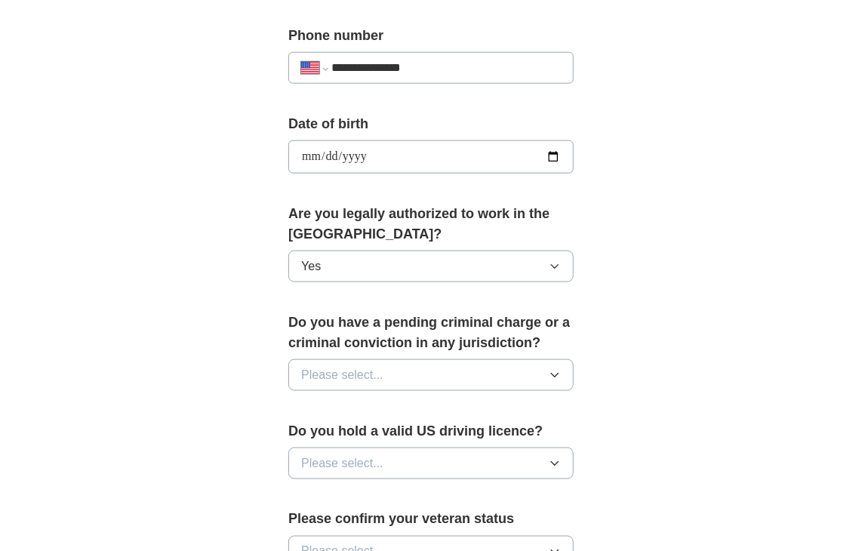
click at [430, 365] on button "Please select..." at bounding box center [430, 375] width 285 height 32
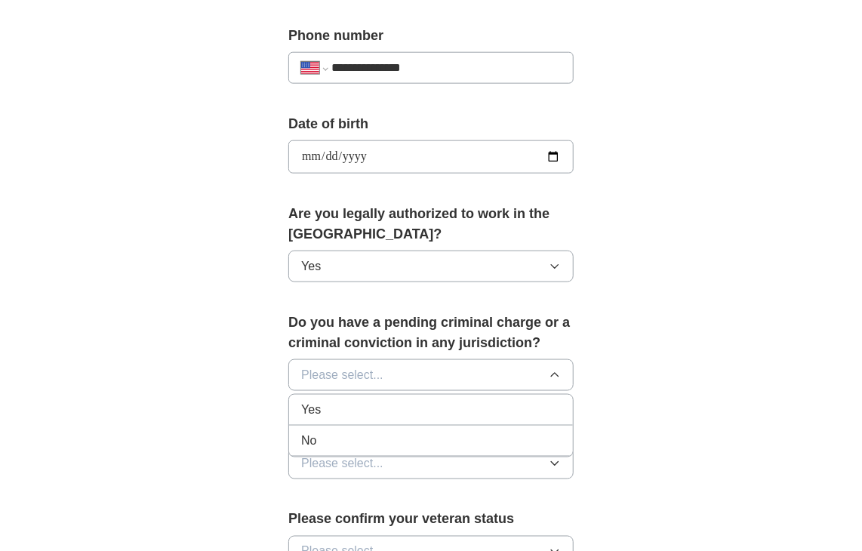
click at [423, 435] on div "No" at bounding box center [431, 441] width 260 height 18
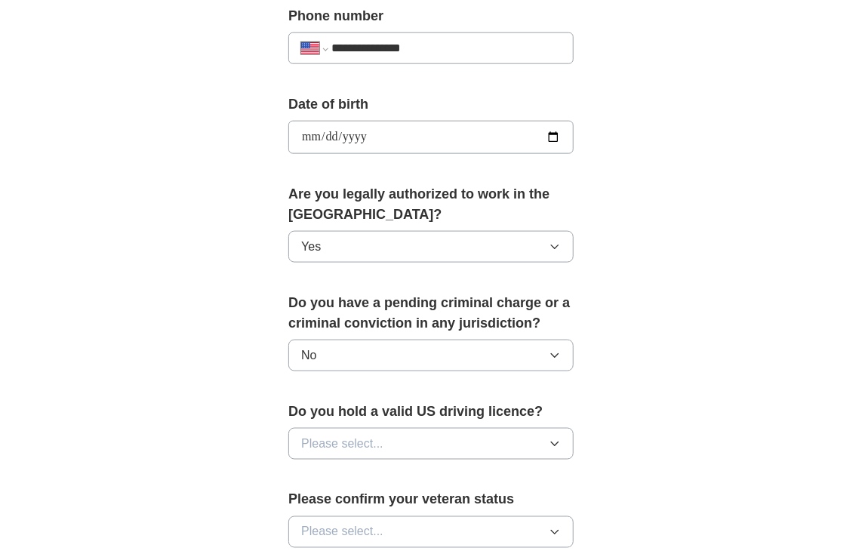
scroll to position [755, 0]
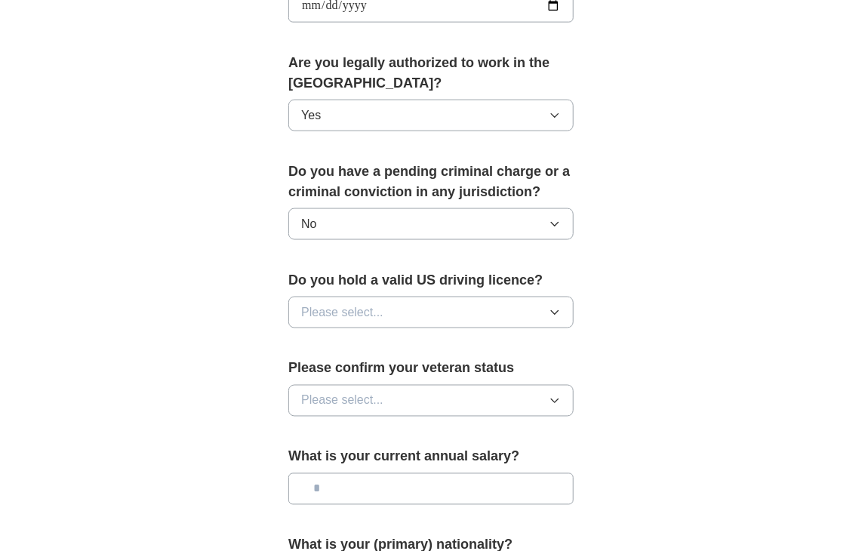
click at [326, 309] on span "Please select..." at bounding box center [342, 312] width 82 height 18
click at [363, 369] on div "No" at bounding box center [431, 378] width 260 height 18
click at [321, 315] on button "No" at bounding box center [430, 313] width 285 height 32
click at [346, 342] on div "Yes" at bounding box center [431, 347] width 260 height 18
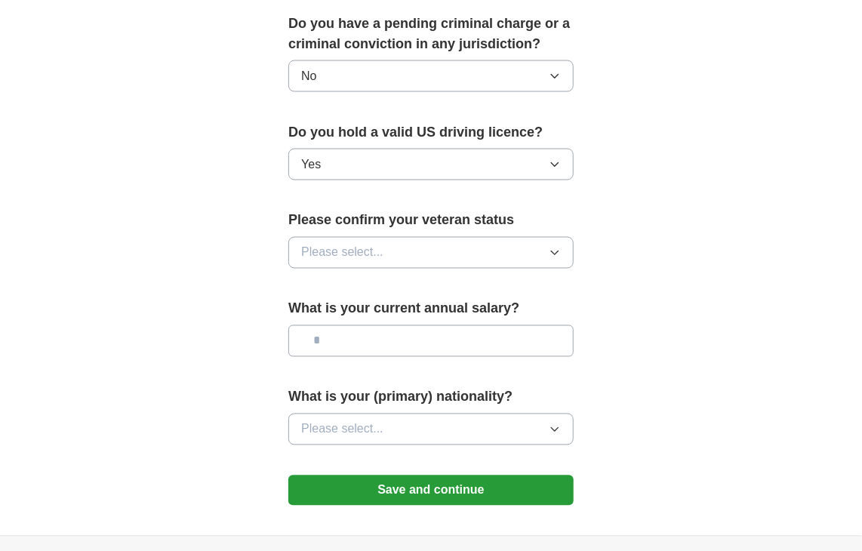
scroll to position [906, 0]
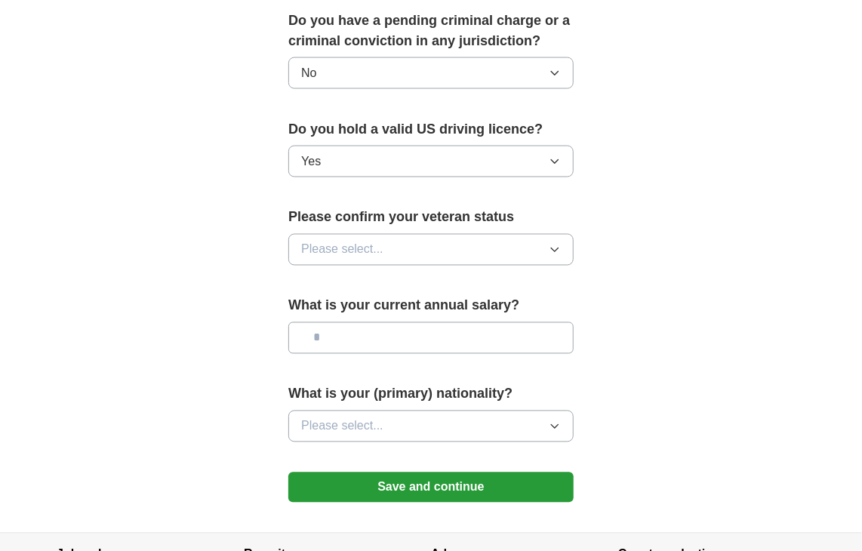
click at [356, 252] on span "Please select..." at bounding box center [342, 250] width 82 height 18
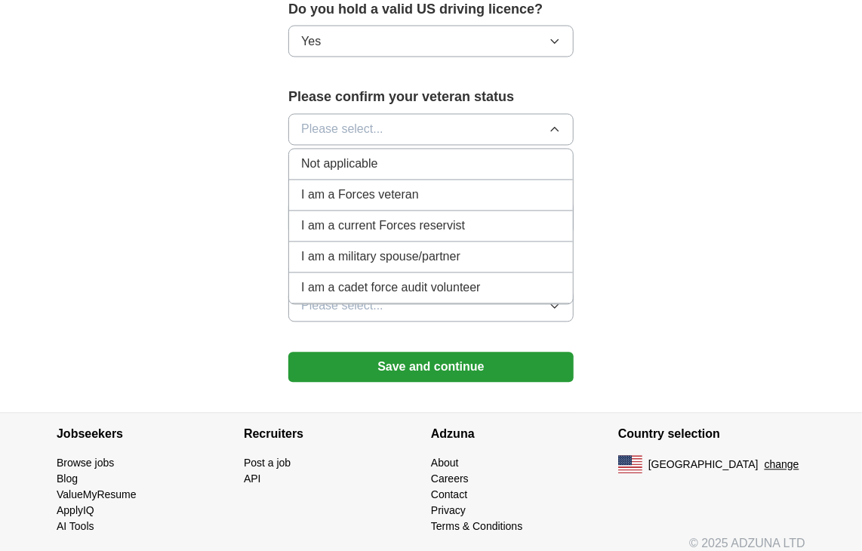
scroll to position [884, 0]
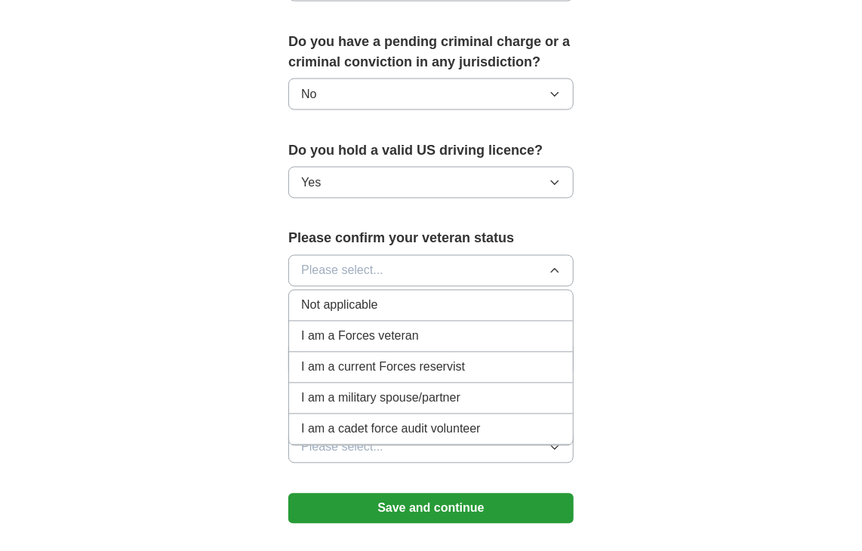
click at [357, 305] on span "Not applicable" at bounding box center [339, 306] width 76 height 18
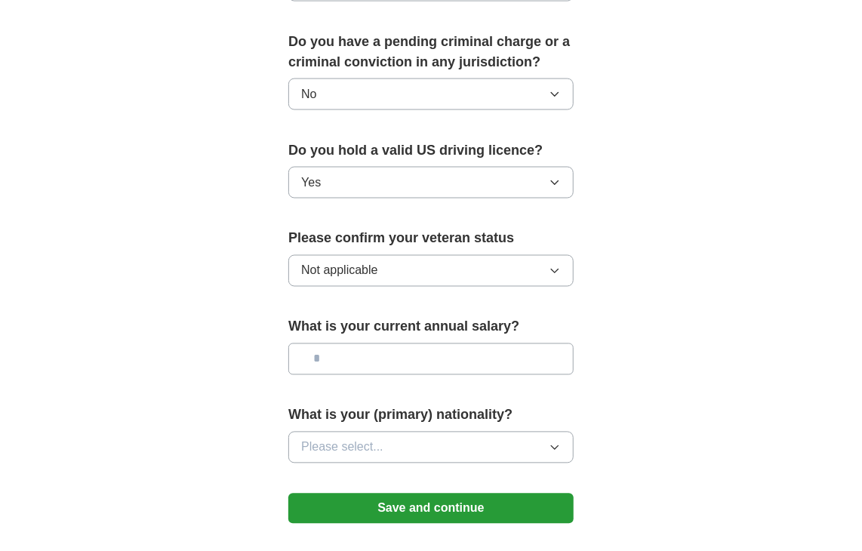
click at [353, 266] on span "Not applicable" at bounding box center [339, 271] width 76 height 18
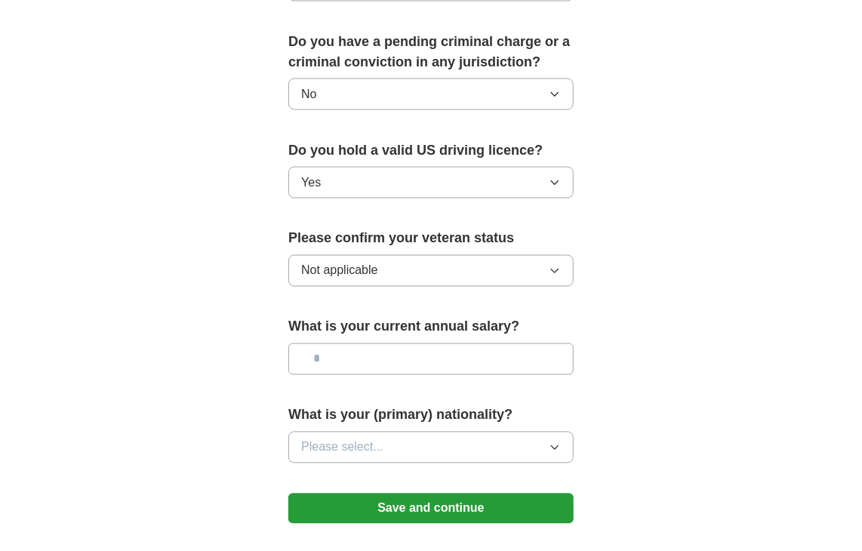
click at [381, 347] on input "text" at bounding box center [430, 359] width 285 height 32
click at [388, 353] on input "text" at bounding box center [430, 359] width 285 height 32
click at [386, 354] on input "******" at bounding box center [430, 359] width 285 height 32
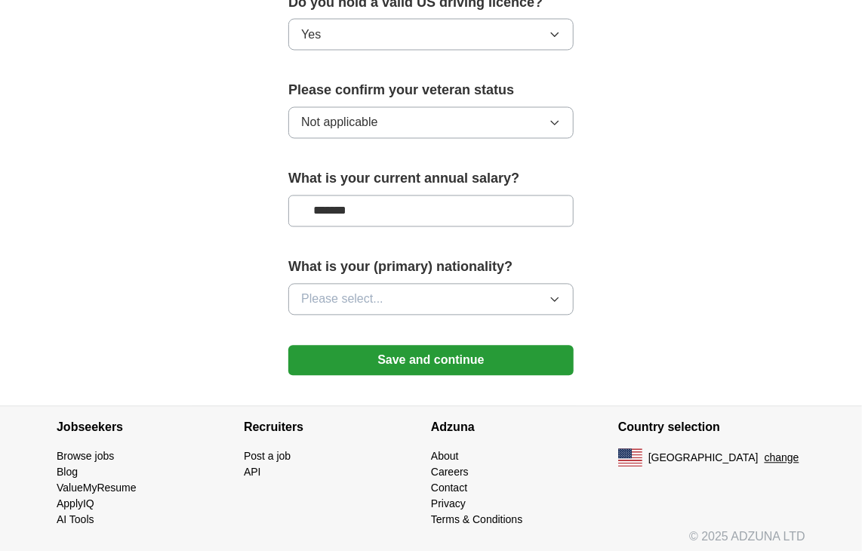
scroll to position [1035, 0]
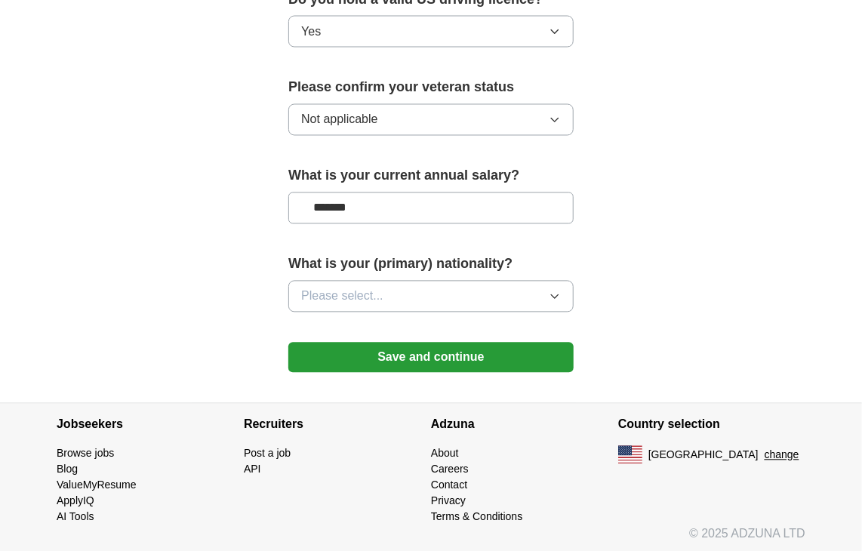
type input "*******"
click at [417, 285] on button "Please select..." at bounding box center [430, 297] width 285 height 32
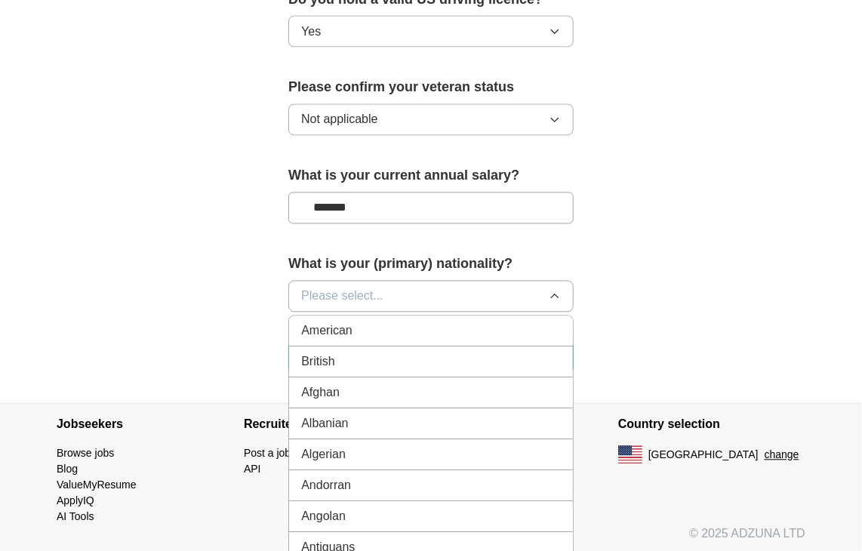
click at [342, 325] on span "American" at bounding box center [326, 331] width 51 height 18
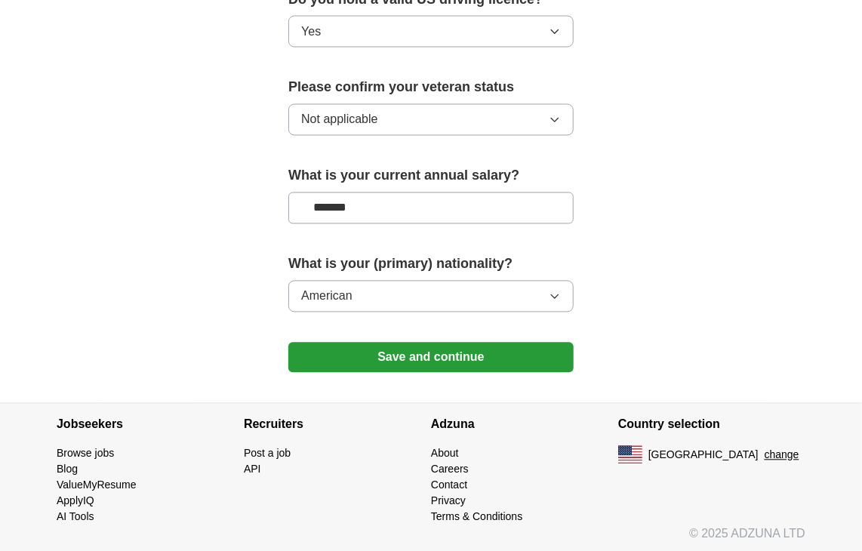
click at [360, 302] on button "American" at bounding box center [430, 297] width 285 height 32
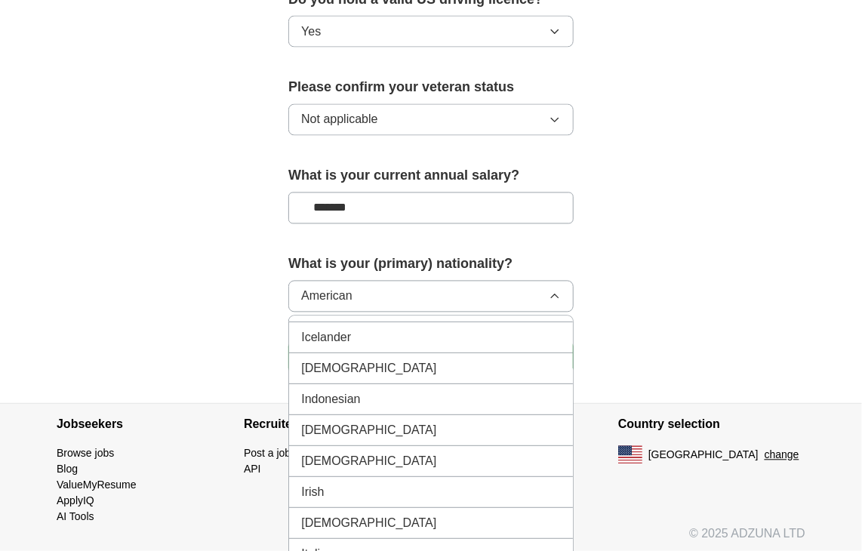
scroll to position [2415, 0]
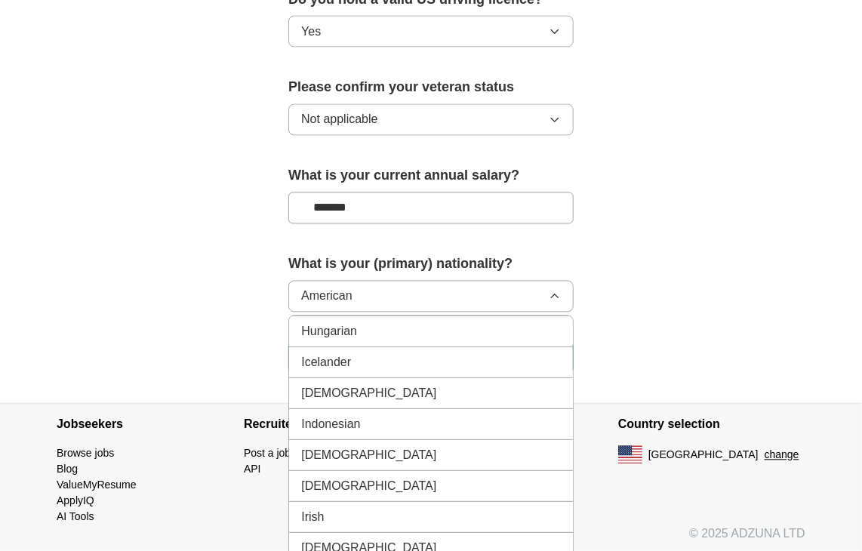
click at [377, 385] on div "Indian" at bounding box center [431, 394] width 260 height 18
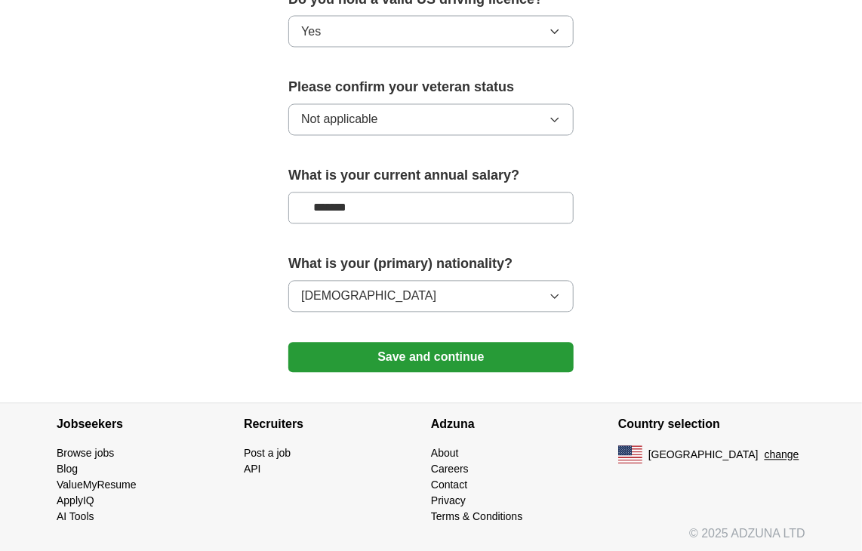
drag, startPoint x: 150, startPoint y: 279, endPoint x: 165, endPoint y: 275, distance: 15.6
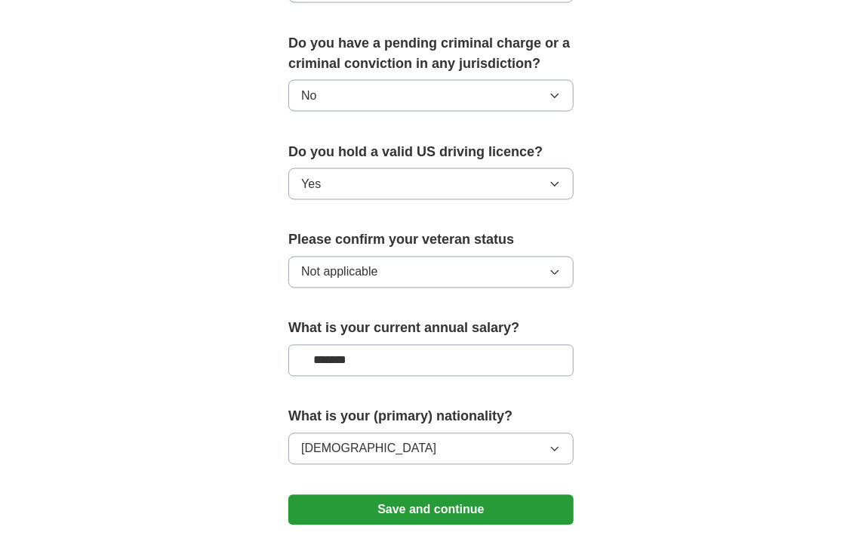
scroll to position [906, 0]
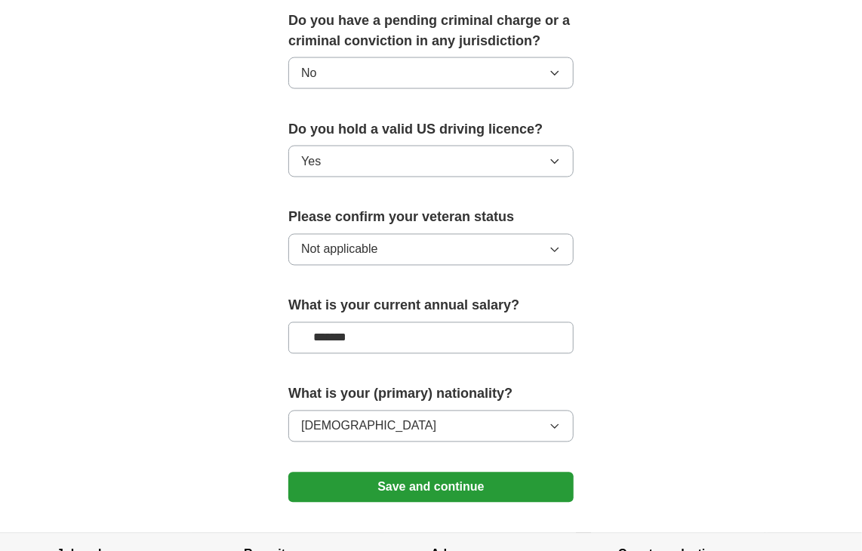
click at [386, 248] on button "Not applicable" at bounding box center [430, 250] width 285 height 32
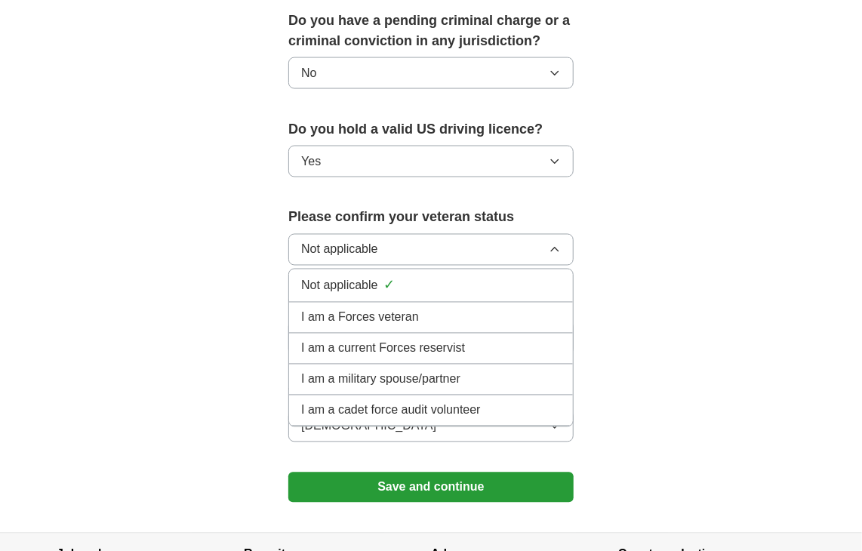
scroll to position [981, 0]
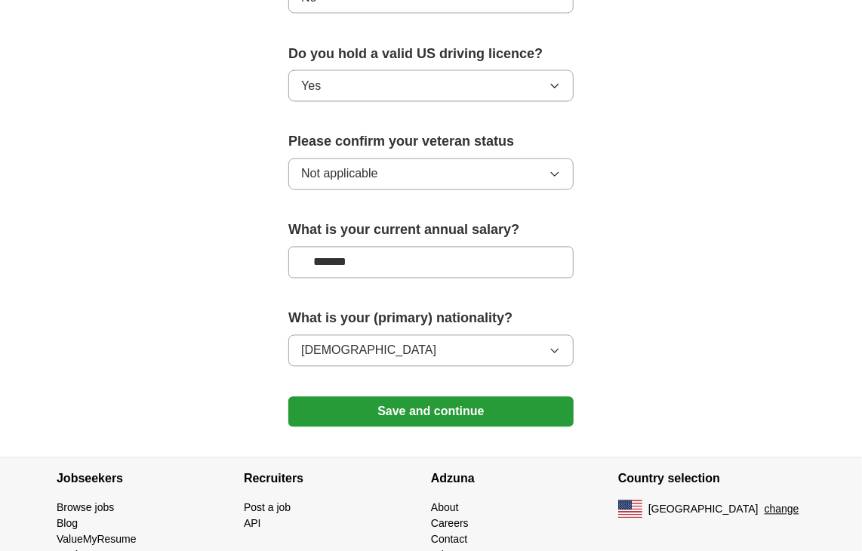
click at [389, 257] on input "*******" at bounding box center [430, 263] width 285 height 32
drag, startPoint x: 148, startPoint y: 221, endPoint x: 254, endPoint y: 273, distance: 118.5
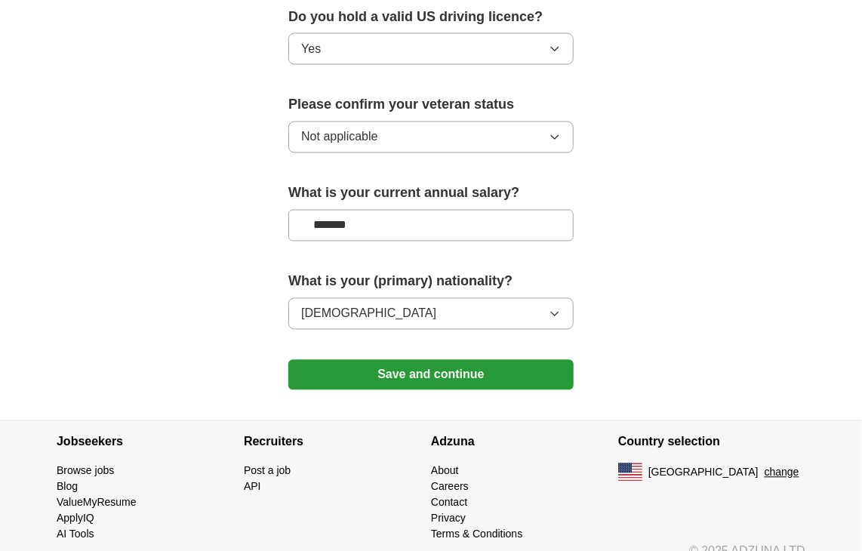
scroll to position [1035, 0]
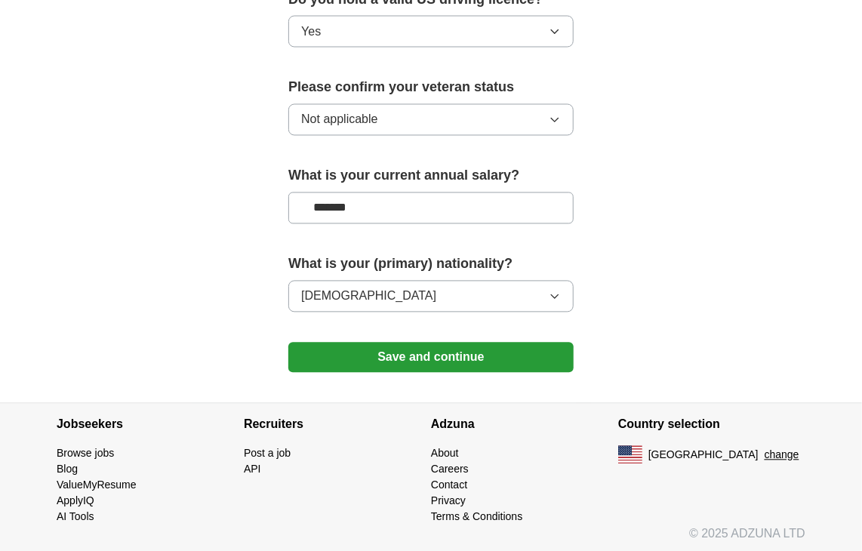
click at [437, 362] on button "Save and continue" at bounding box center [430, 358] width 285 height 30
click at [551, 358] on button "Save and continue" at bounding box center [430, 358] width 285 height 30
